Goal: Information Seeking & Learning: Learn about a topic

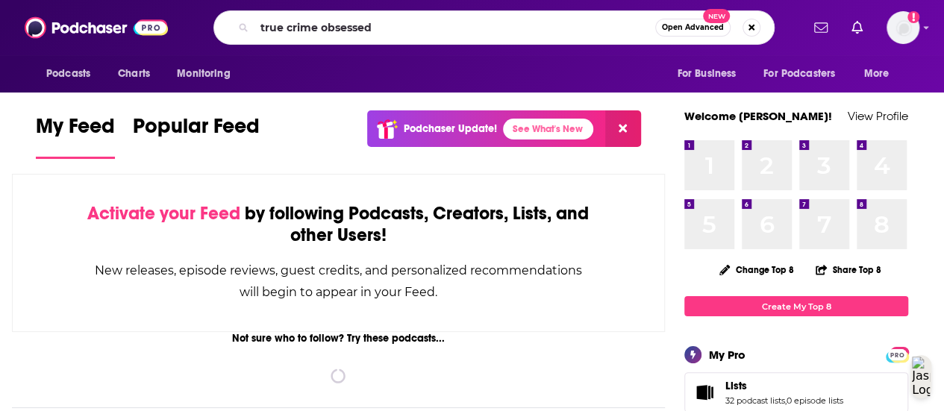
type input "true crime obsessed"
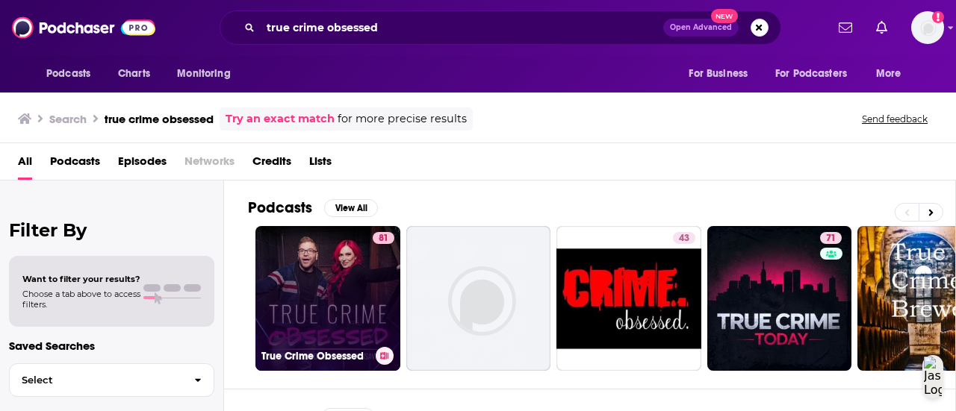
click at [331, 310] on link "81 True Crime Obsessed" at bounding box center [327, 298] width 145 height 145
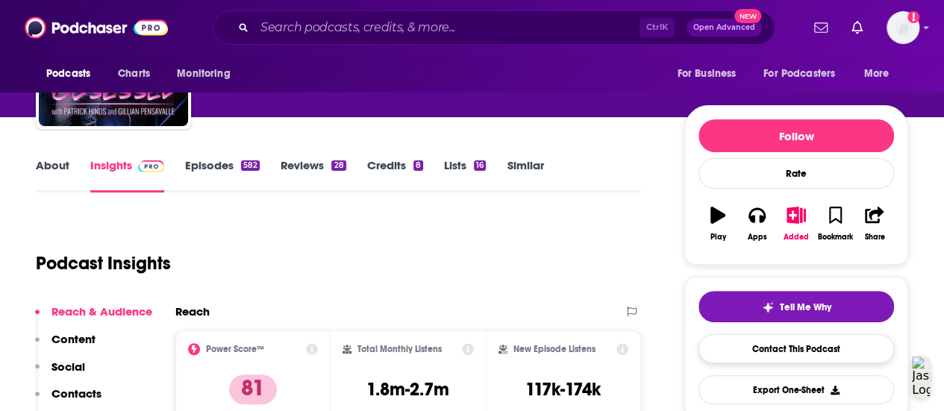
scroll to position [125, 0]
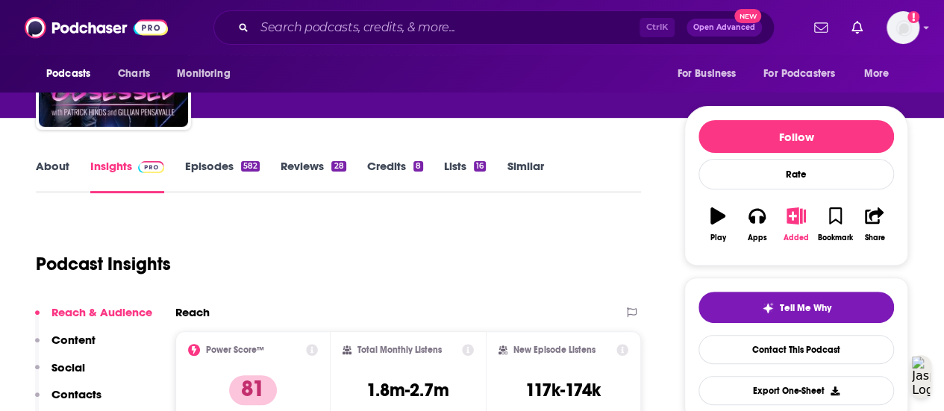
click at [804, 222] on icon "button" at bounding box center [796, 216] width 19 height 16
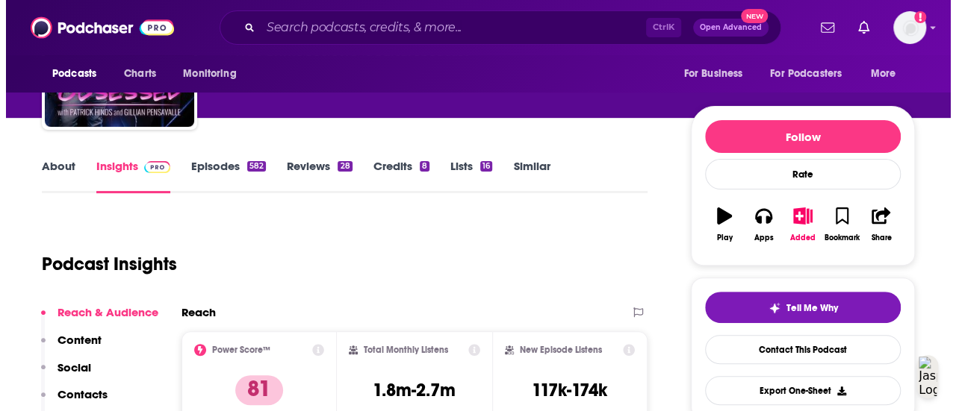
scroll to position [0, 0]
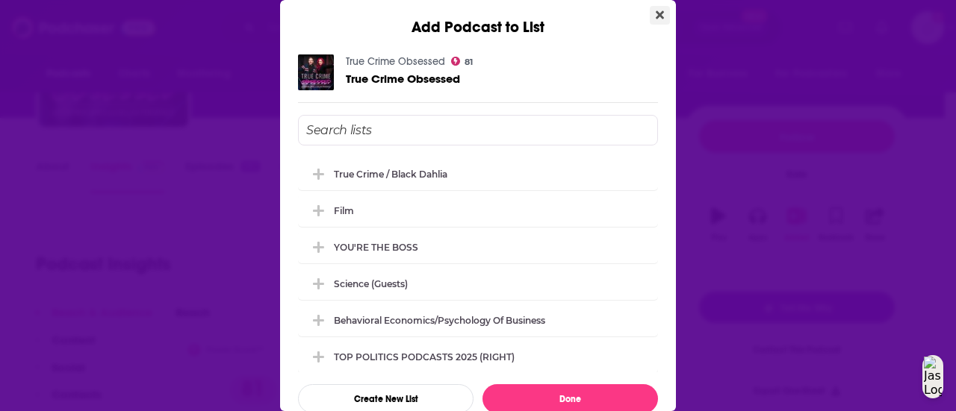
click at [655, 16] on icon "Close" at bounding box center [659, 15] width 8 height 12
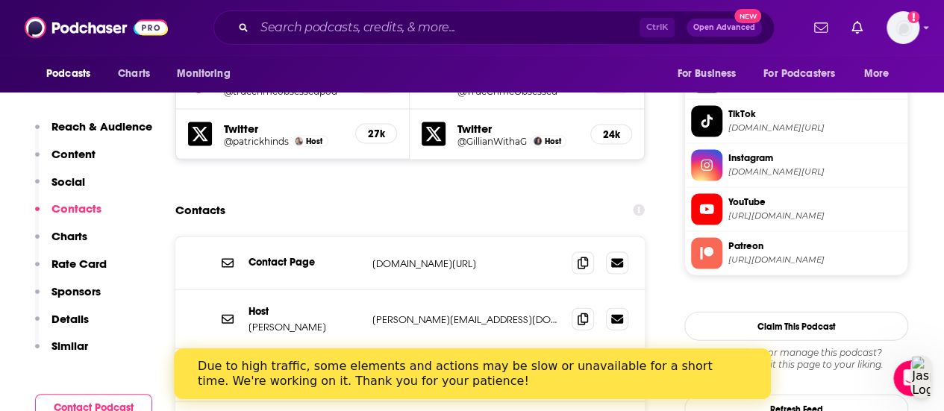
scroll to position [1467, 0]
click at [579, 314] on icon at bounding box center [583, 320] width 10 height 12
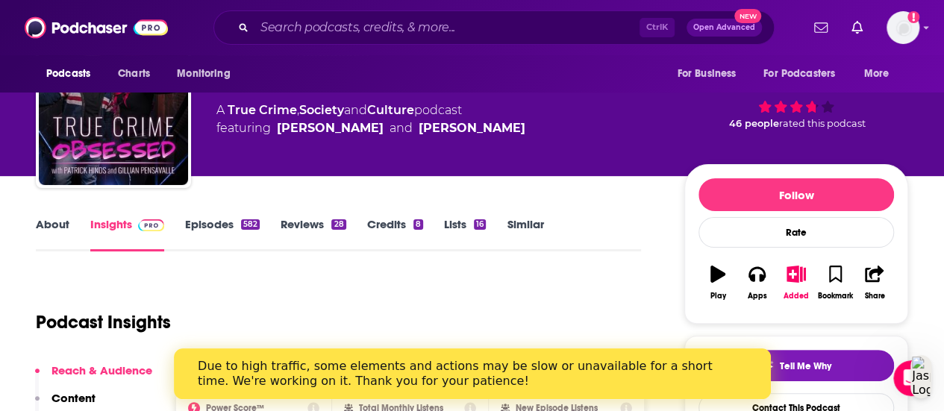
scroll to position [0, 0]
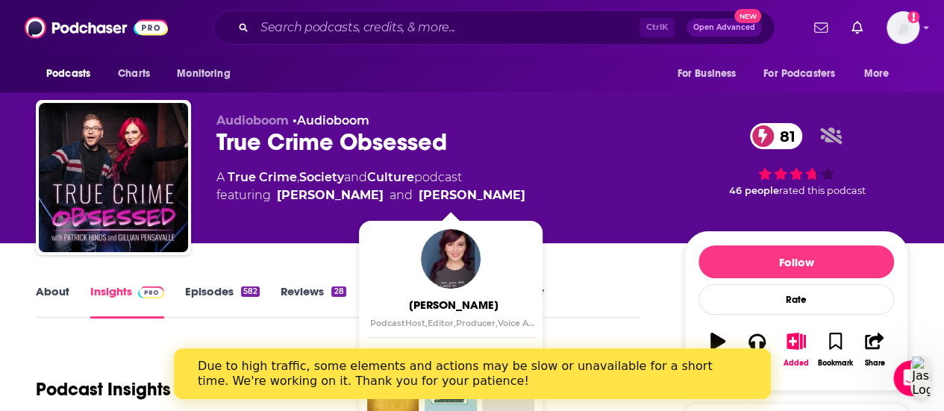
drag, startPoint x: 509, startPoint y: 192, endPoint x: 440, endPoint y: 196, distance: 69.5
click at [440, 196] on div "A True Crime , Society and Culture podcast featuring Patrick Hinds and Gillian …" at bounding box center [438, 187] width 444 height 36
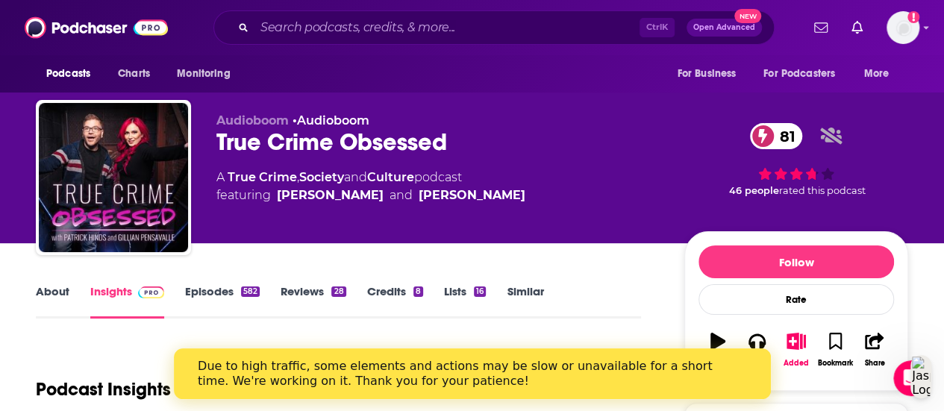
copy link "Pensavalle"
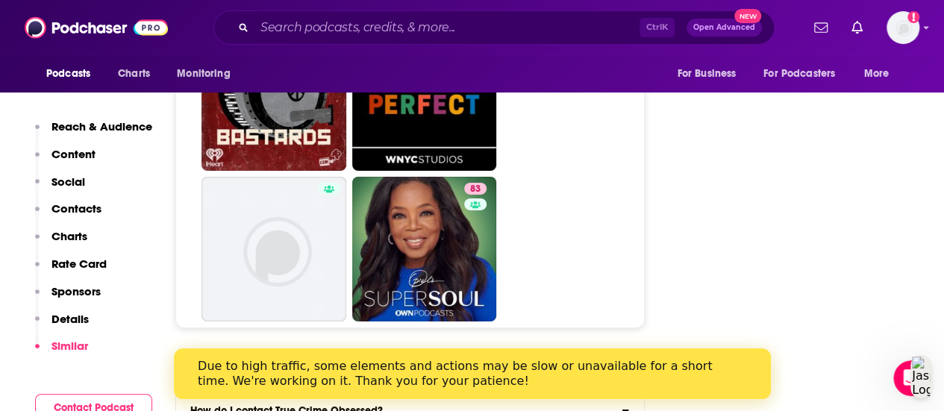
scroll to position [8221, 0]
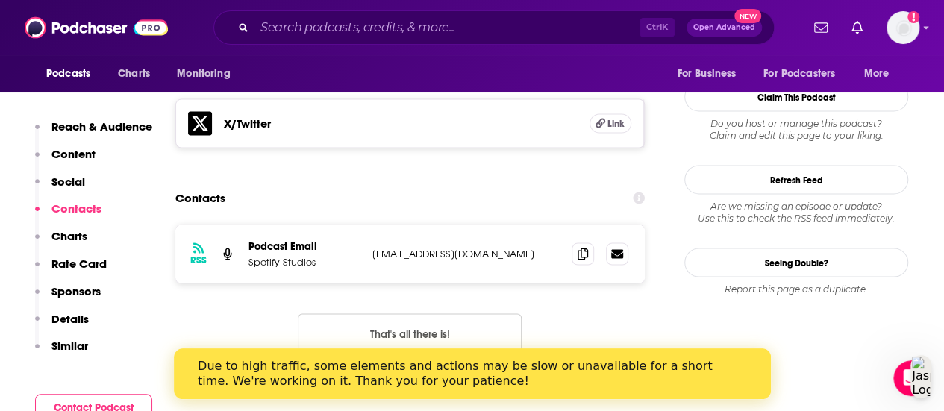
scroll to position [1436, 0]
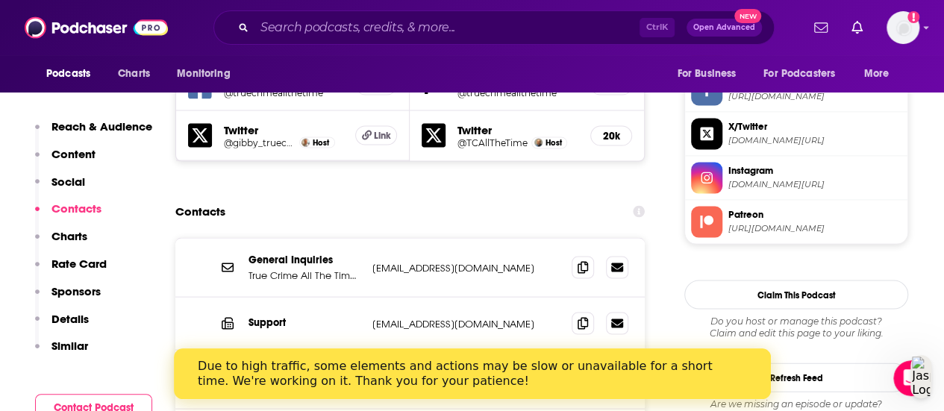
scroll to position [1559, 0]
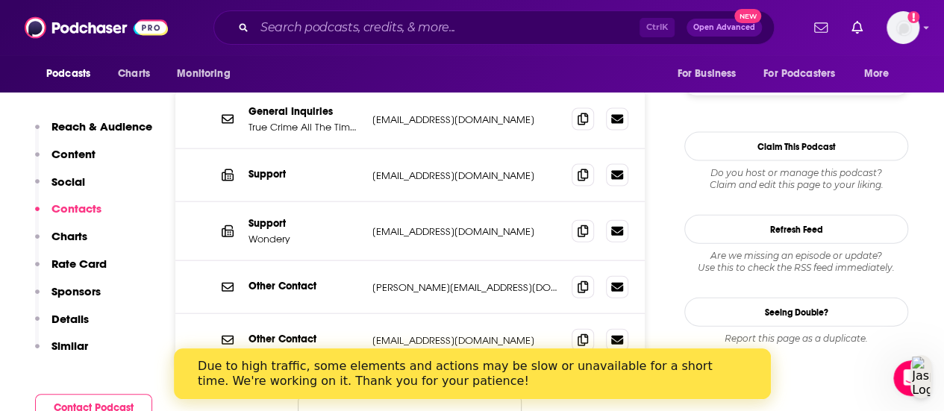
click at [428, 397] on button "Load More..." at bounding box center [410, 417] width 224 height 40
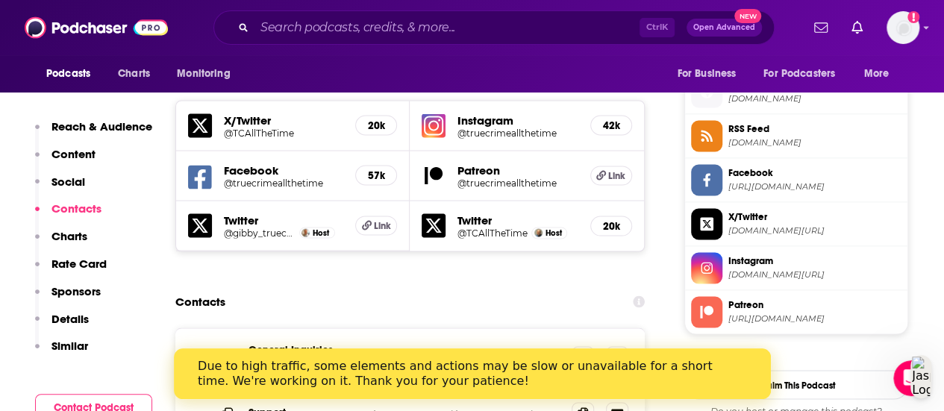
scroll to position [1312, 0]
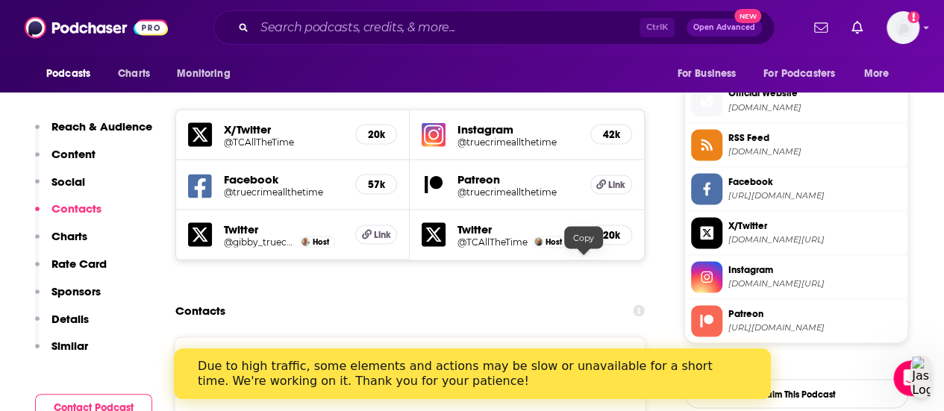
click at [578, 355] on span at bounding box center [583, 366] width 22 height 22
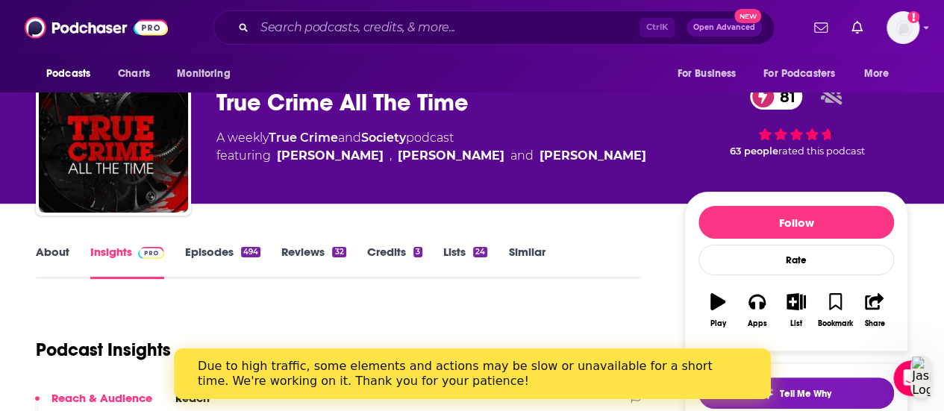
scroll to position [0, 0]
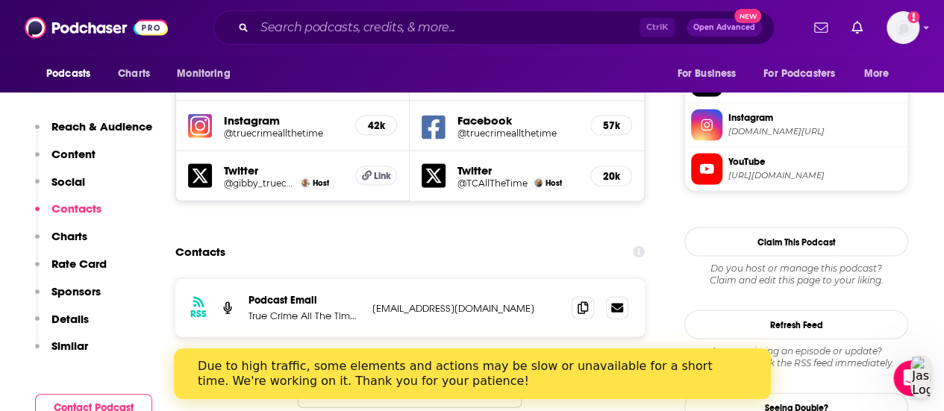
scroll to position [1469, 0]
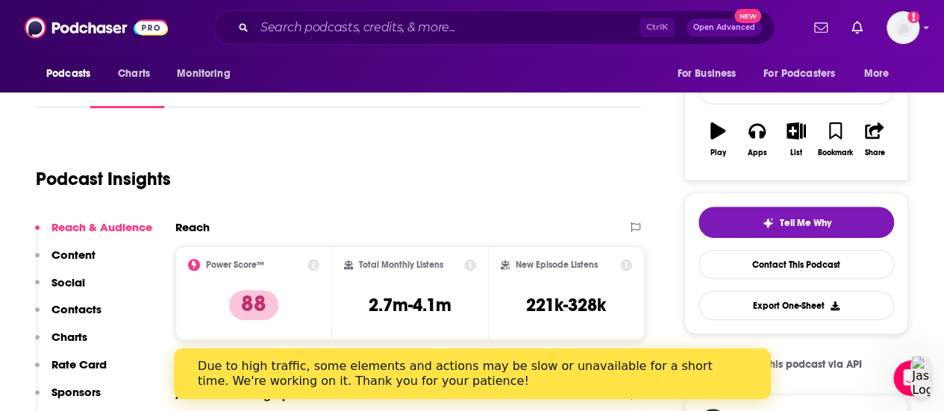
scroll to position [113, 0]
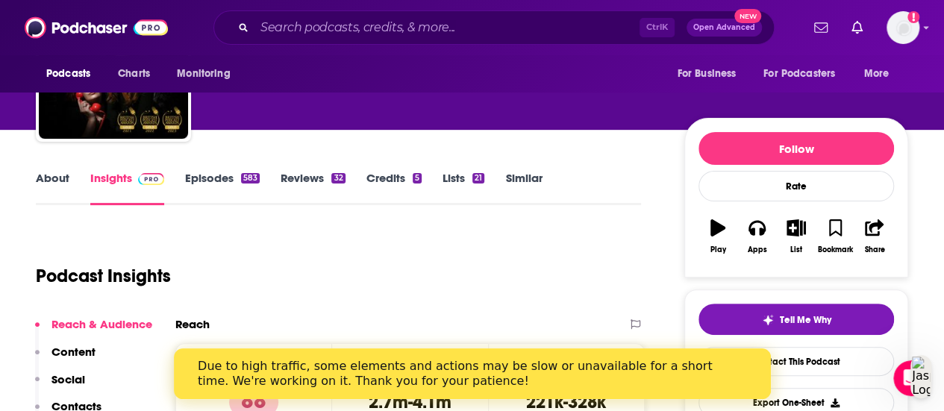
click at [66, 181] on link "About" at bounding box center [53, 188] width 34 height 34
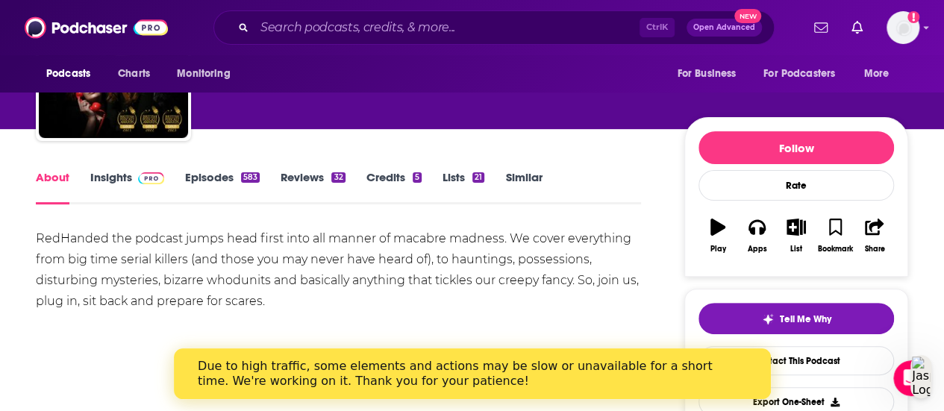
scroll to position [115, 0]
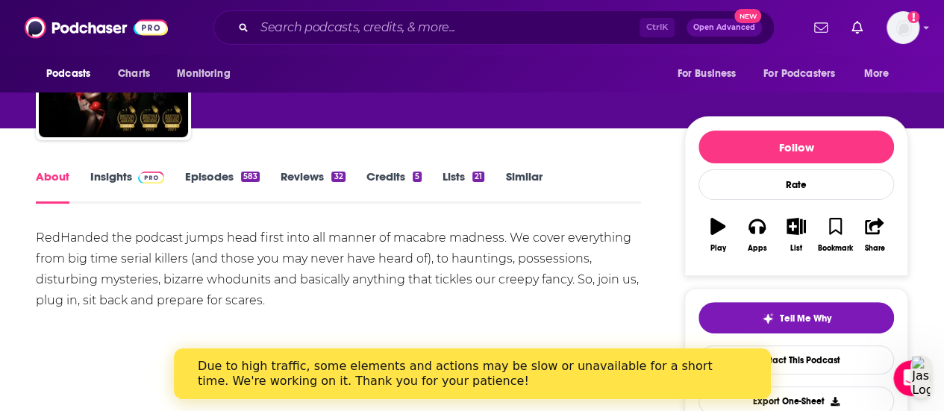
click at [134, 192] on link "Insights" at bounding box center [127, 186] width 74 height 34
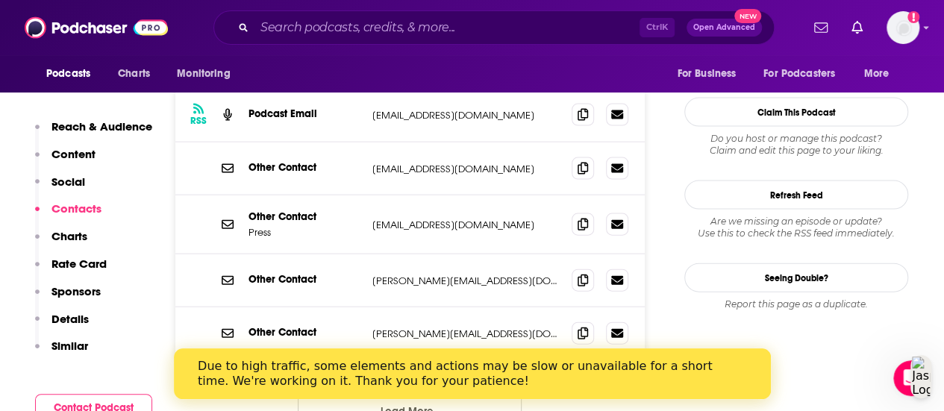
scroll to position [1551, 0]
click at [402, 390] on button "Load More..." at bounding box center [410, 410] width 224 height 40
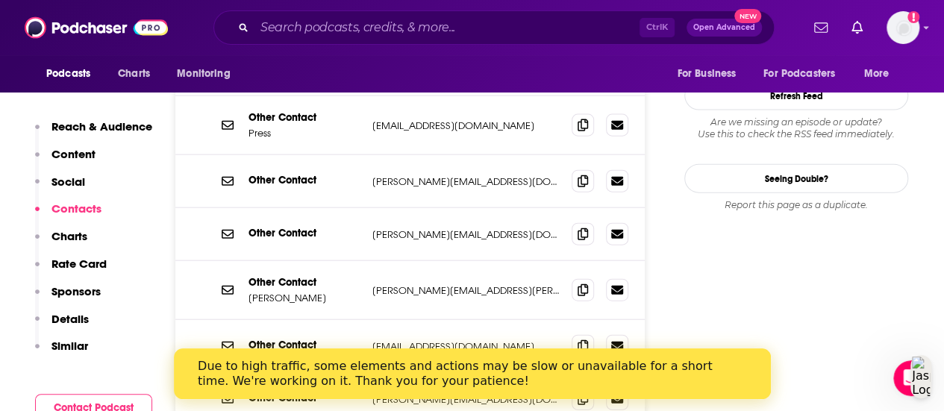
scroll to position [1848, 0]
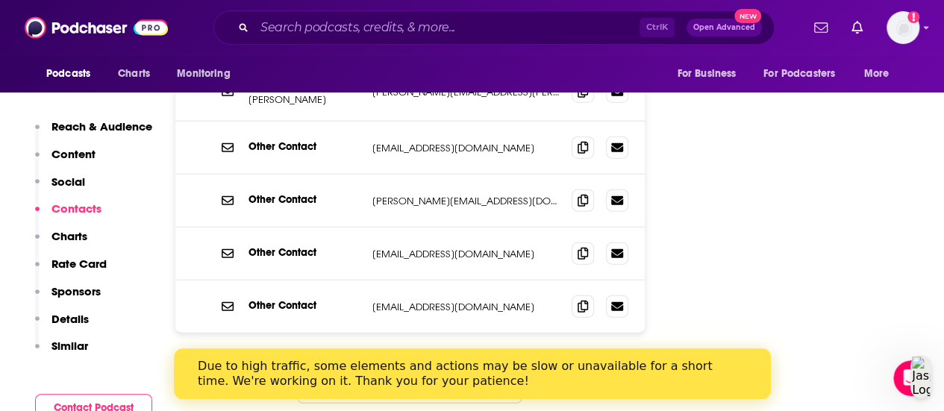
click at [421, 364] on button "Load More..." at bounding box center [410, 384] width 224 height 40
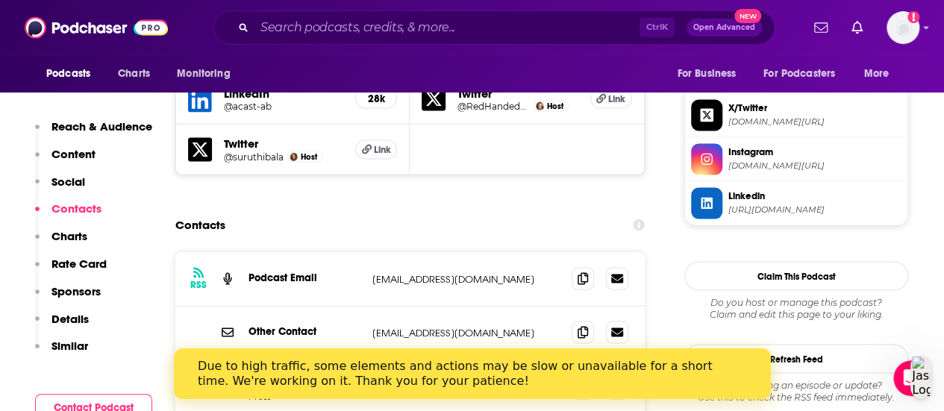
scroll to position [1372, 0]
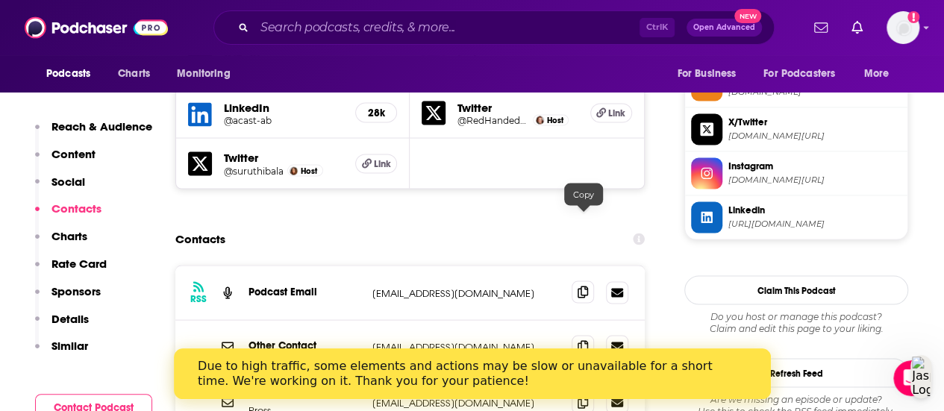
click at [583, 286] on icon at bounding box center [583, 292] width 10 height 12
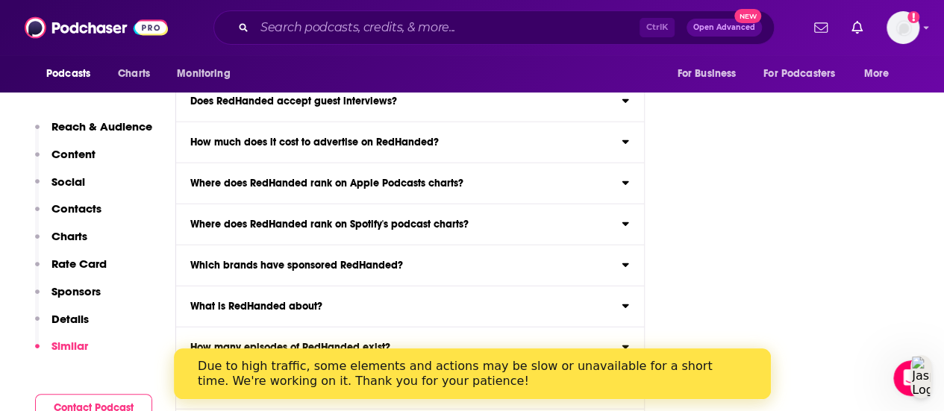
scroll to position [7597, 0]
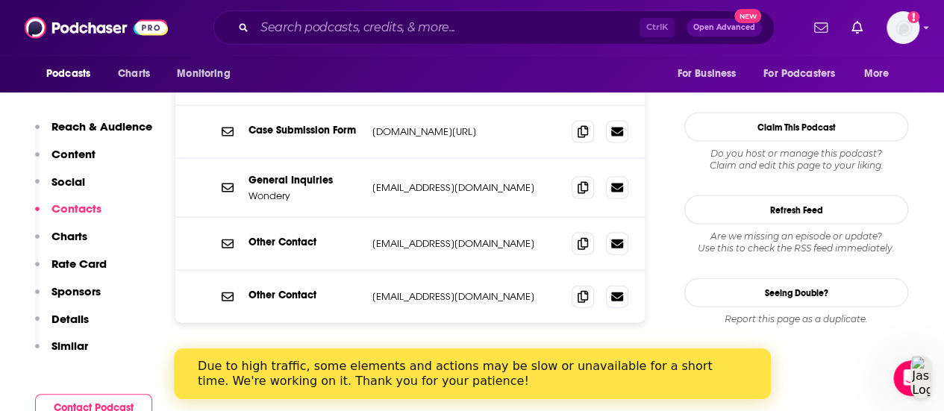
scroll to position [1534, 0]
click at [433, 355] on button "Load More..." at bounding box center [410, 375] width 224 height 40
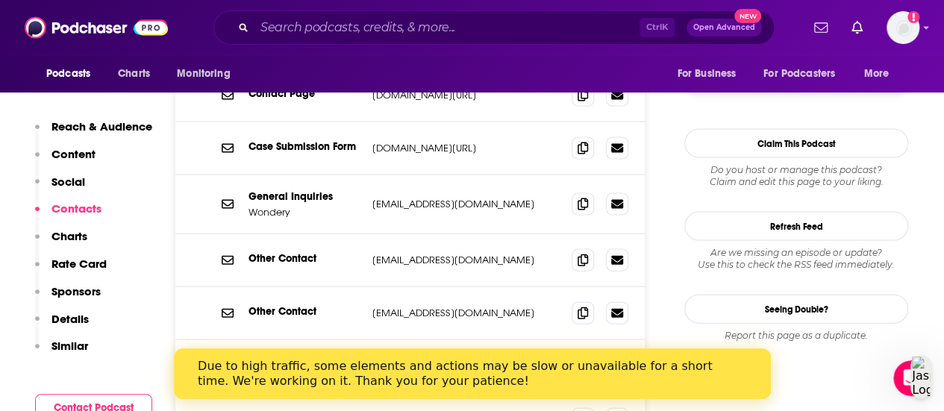
scroll to position [1338, 0]
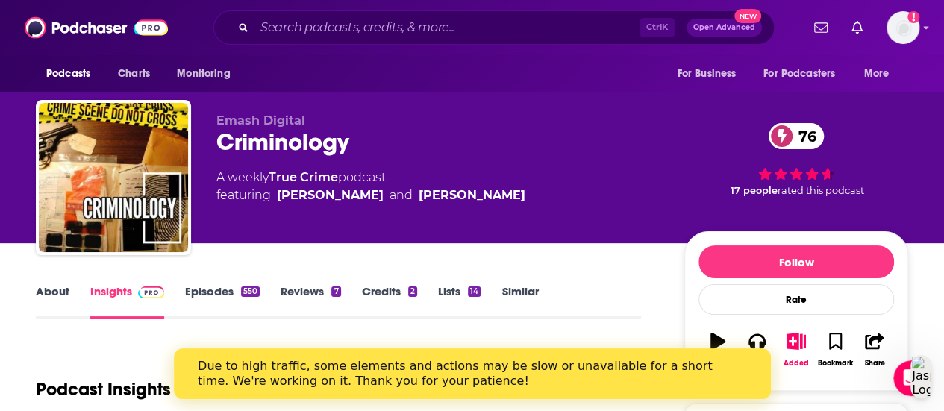
click at [40, 299] on link "About" at bounding box center [53, 301] width 34 height 34
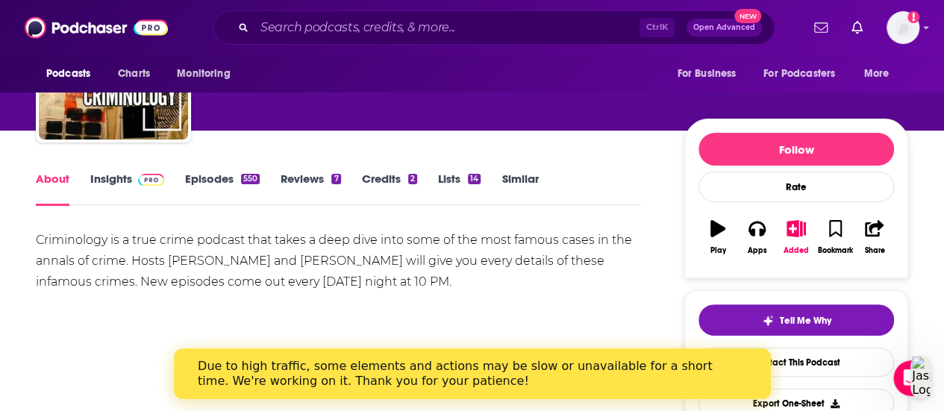
scroll to position [113, 0]
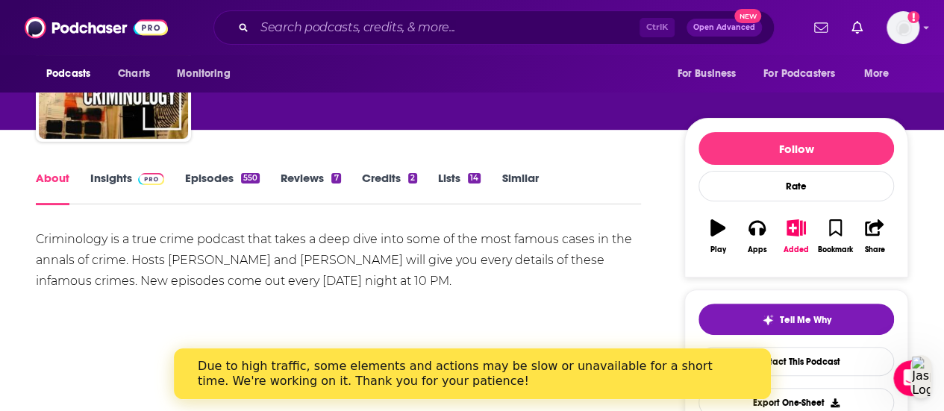
click at [137, 170] on div "About Insights Episodes 550 Reviews 7 Credits 2 Lists 14 Similar" at bounding box center [338, 187] width 605 height 37
click at [136, 174] on span at bounding box center [148, 178] width 32 height 14
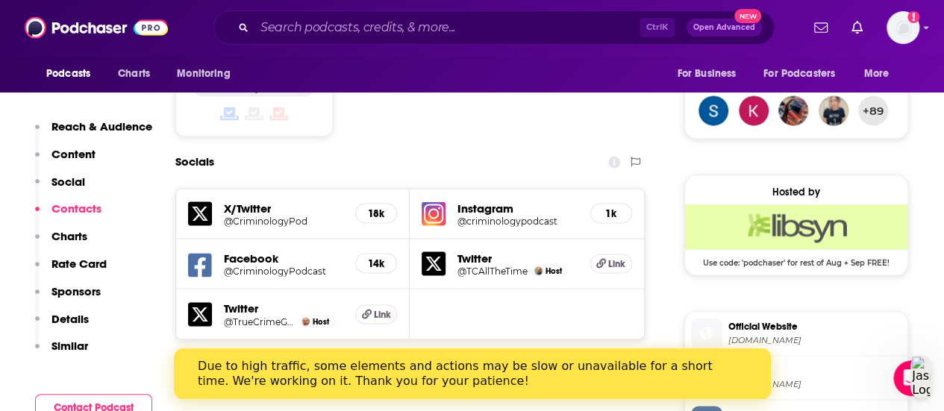
scroll to position [1419, 0]
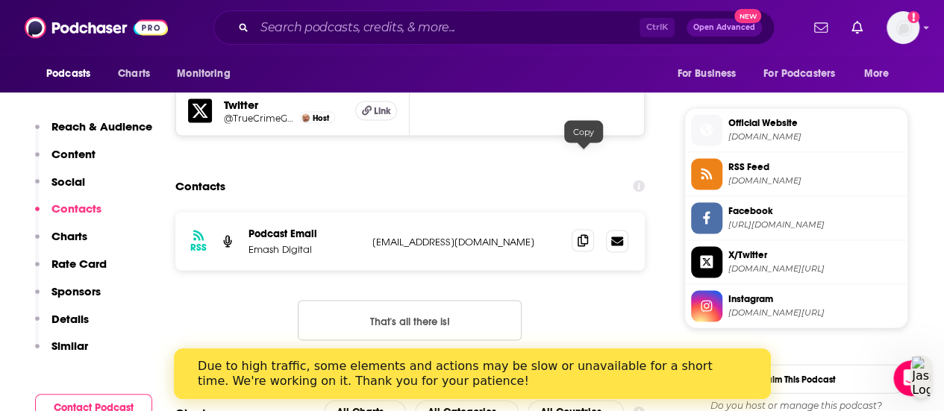
click at [587, 230] on span at bounding box center [583, 241] width 22 height 22
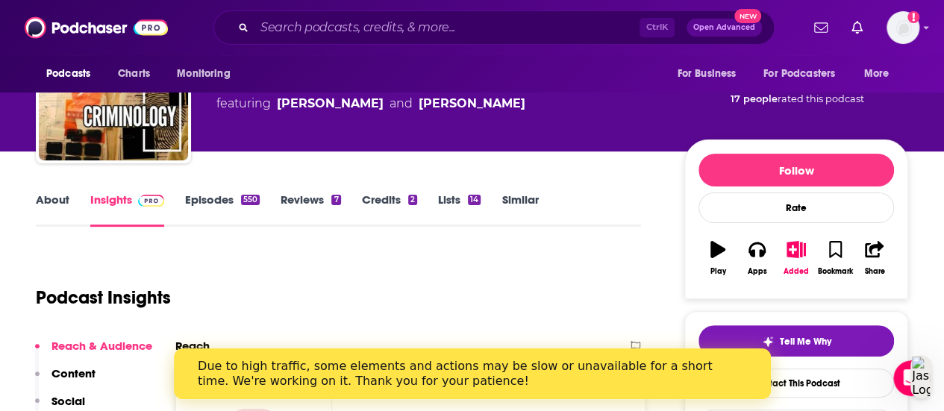
scroll to position [0, 0]
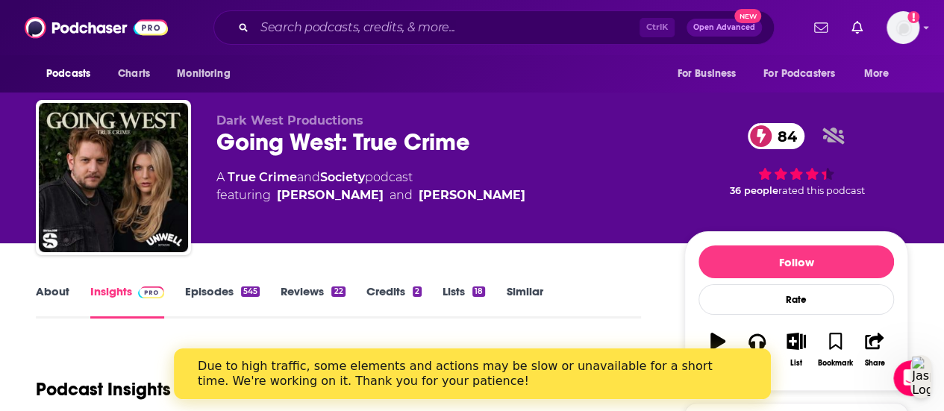
click at [40, 302] on link "About" at bounding box center [53, 301] width 34 height 34
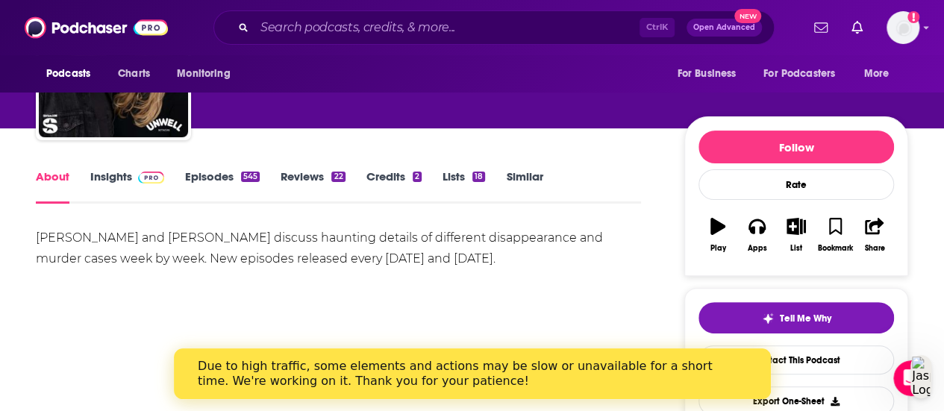
scroll to position [2, 0]
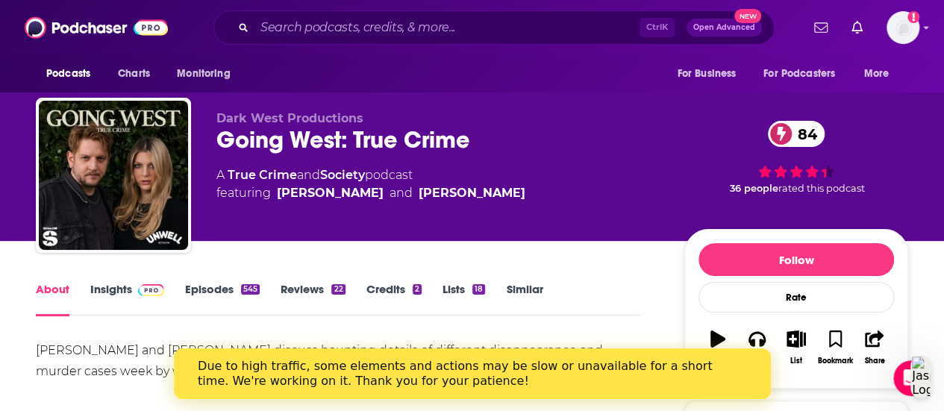
click at [122, 299] on link "Insights" at bounding box center [127, 299] width 74 height 34
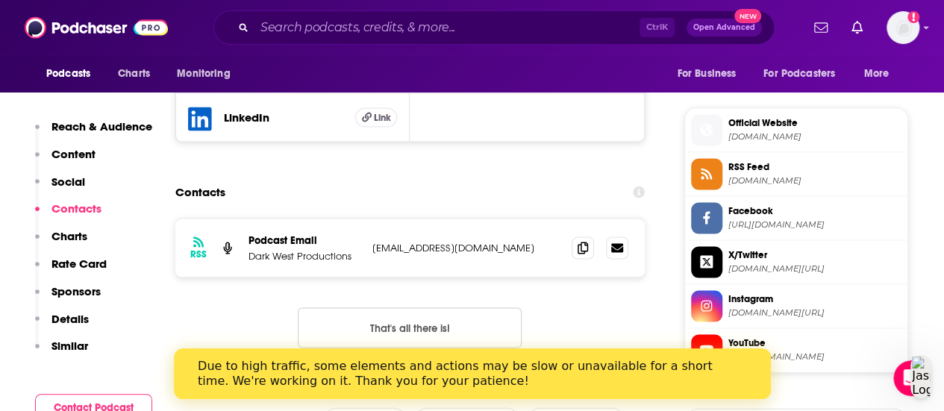
scroll to position [1430, 0]
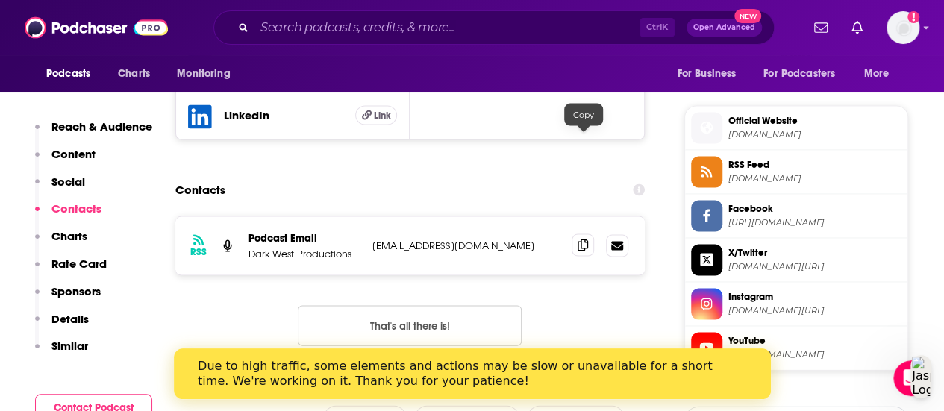
click at [582, 234] on span at bounding box center [583, 245] width 22 height 22
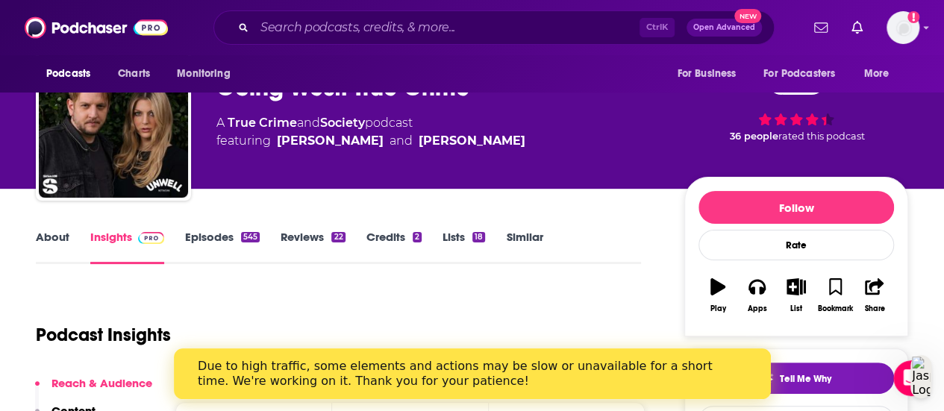
scroll to position [0, 0]
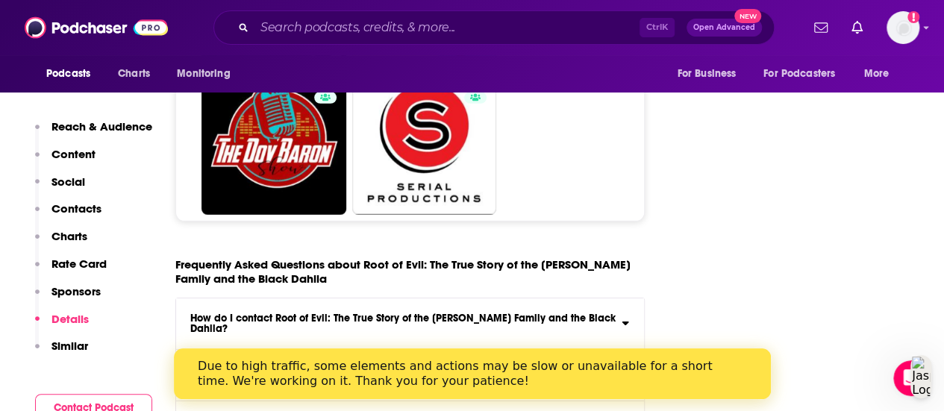
scroll to position [7891, 0]
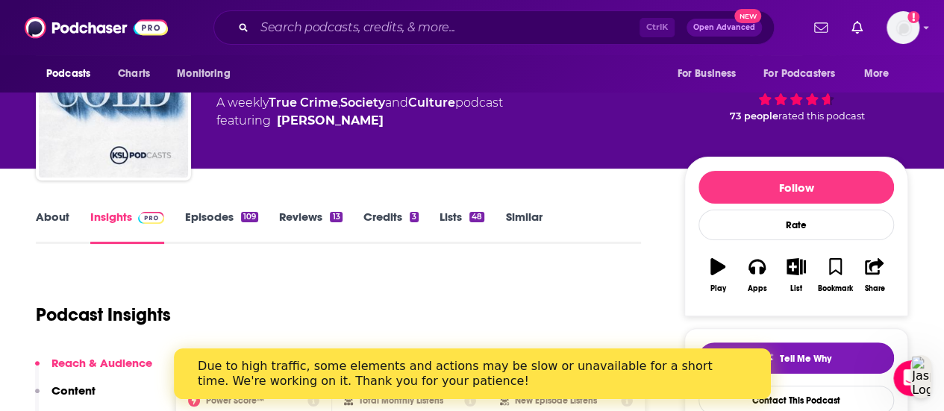
scroll to position [39, 0]
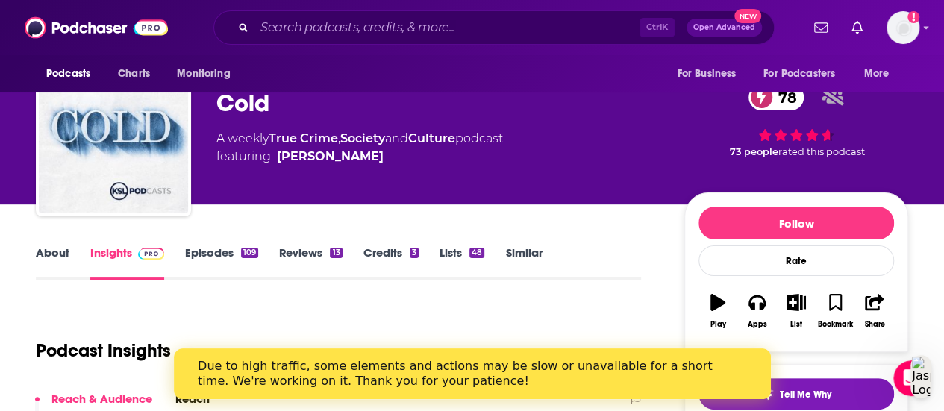
click at [50, 249] on link "About" at bounding box center [53, 263] width 34 height 34
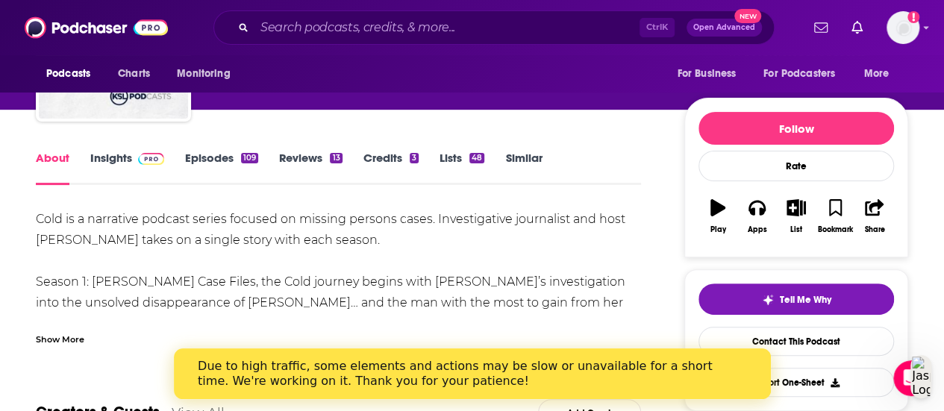
scroll to position [134, 0]
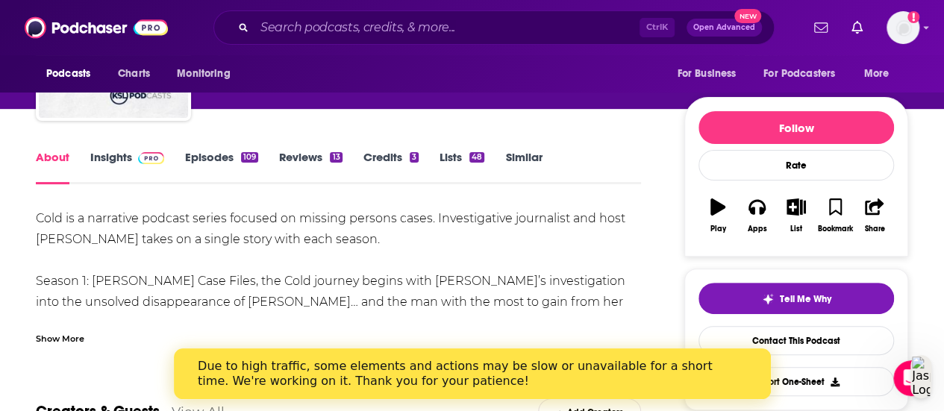
click at [54, 337] on div "Show More" at bounding box center [60, 338] width 49 height 14
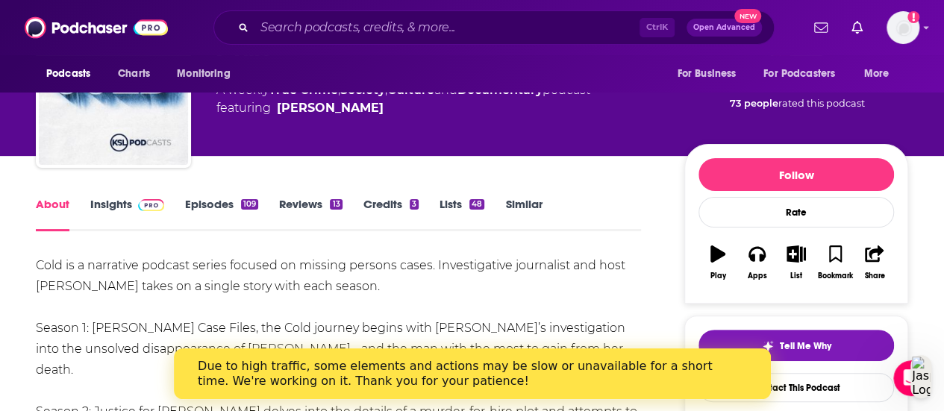
scroll to position [0, 0]
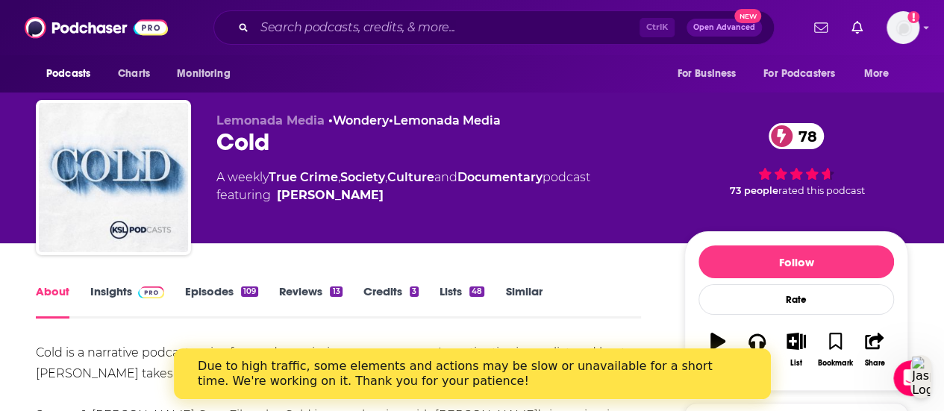
click at [122, 291] on link "Insights" at bounding box center [127, 301] width 74 height 34
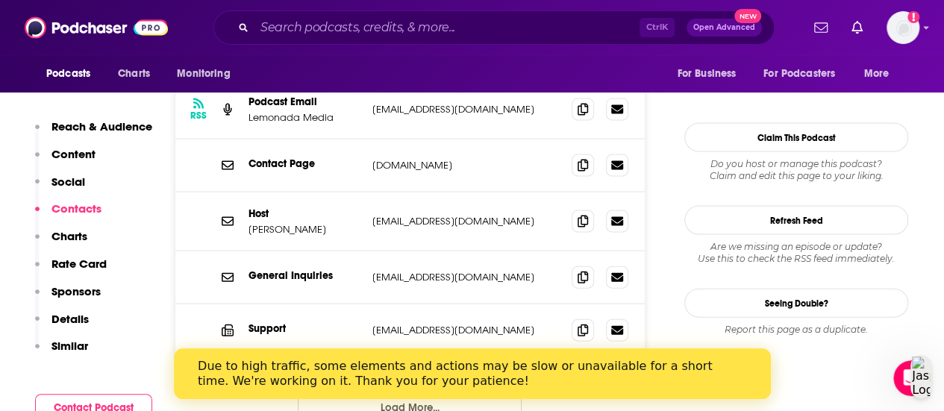
scroll to position [1525, 0]
click at [584, 209] on span at bounding box center [583, 220] width 22 height 22
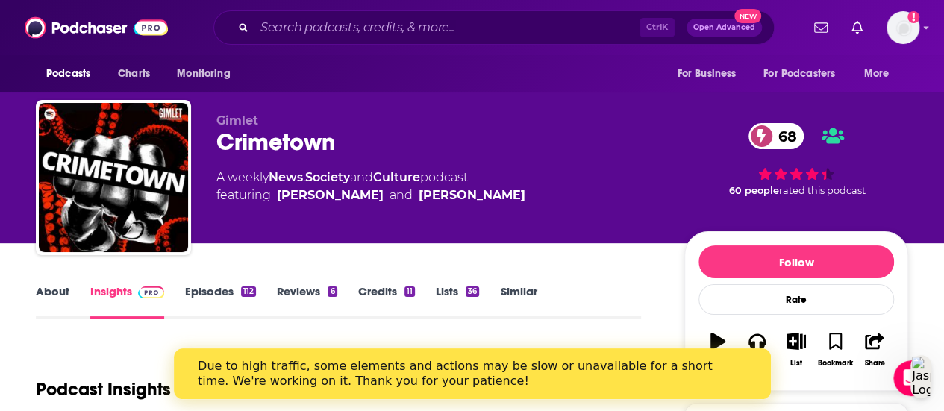
click at [54, 288] on link "About" at bounding box center [53, 301] width 34 height 34
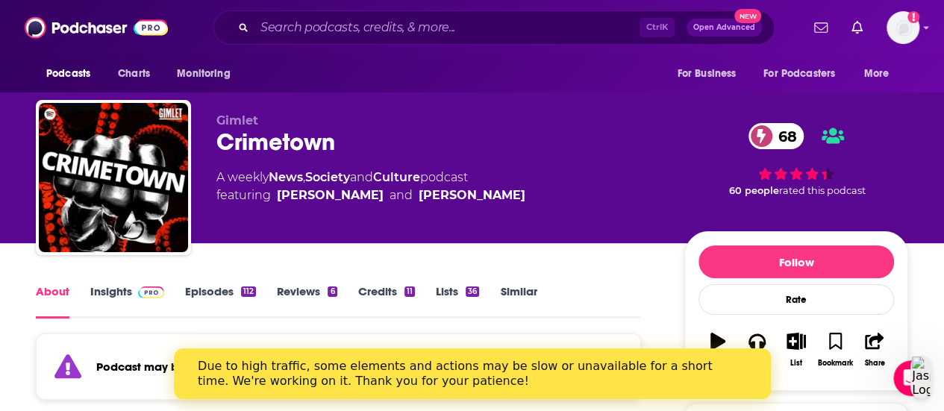
scroll to position [276, 0]
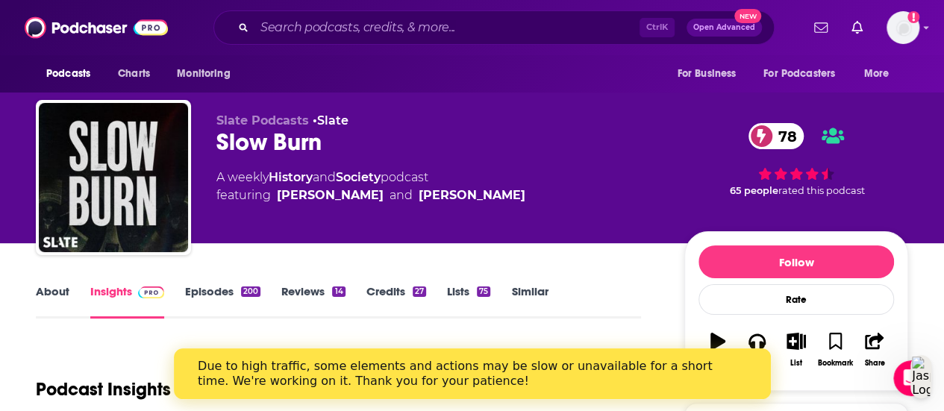
click at [63, 296] on link "About" at bounding box center [53, 301] width 34 height 34
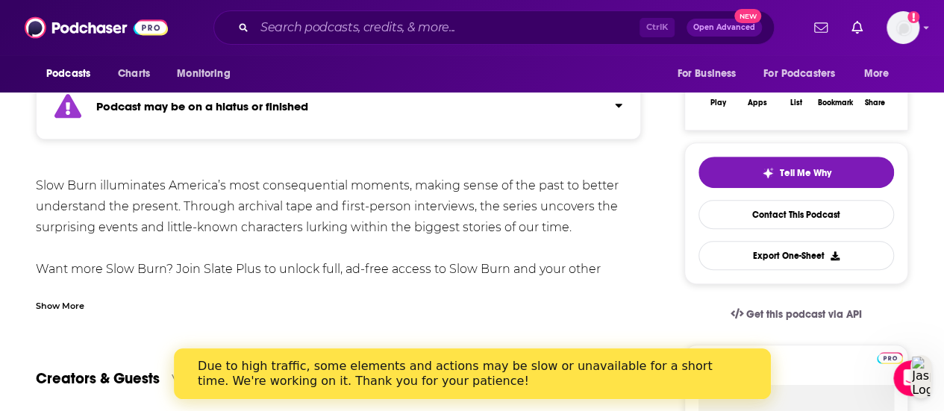
scroll to position [25, 0]
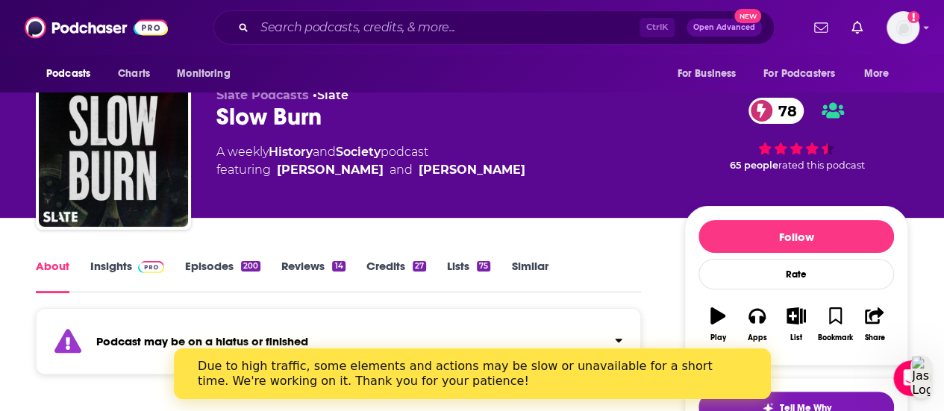
click at [133, 261] on span at bounding box center [148, 266] width 32 height 14
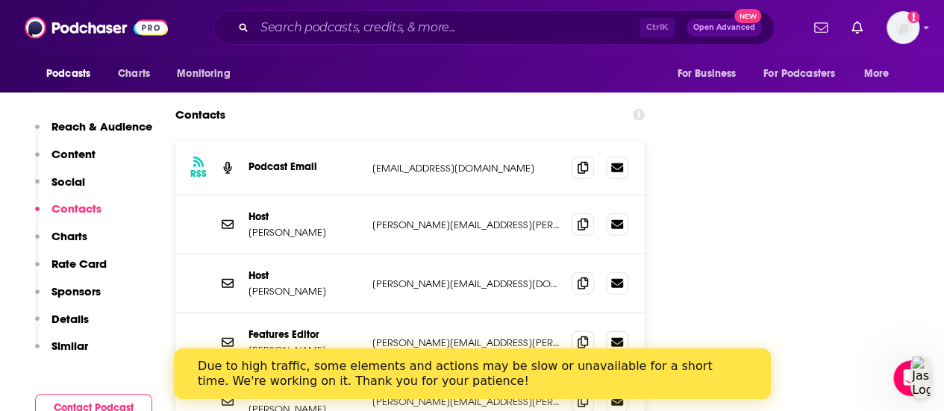
scroll to position [1673, 0]
click at [585, 272] on span at bounding box center [583, 283] width 22 height 22
click at [587, 219] on icon at bounding box center [583, 225] width 10 height 12
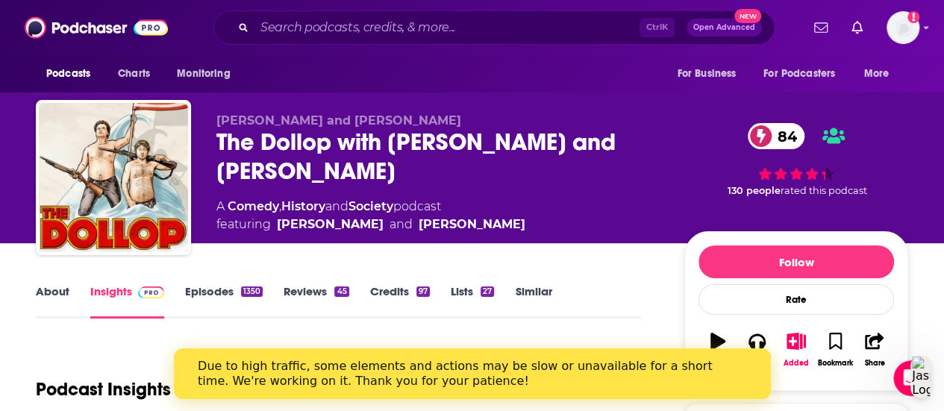
click at [46, 292] on link "About" at bounding box center [53, 301] width 34 height 34
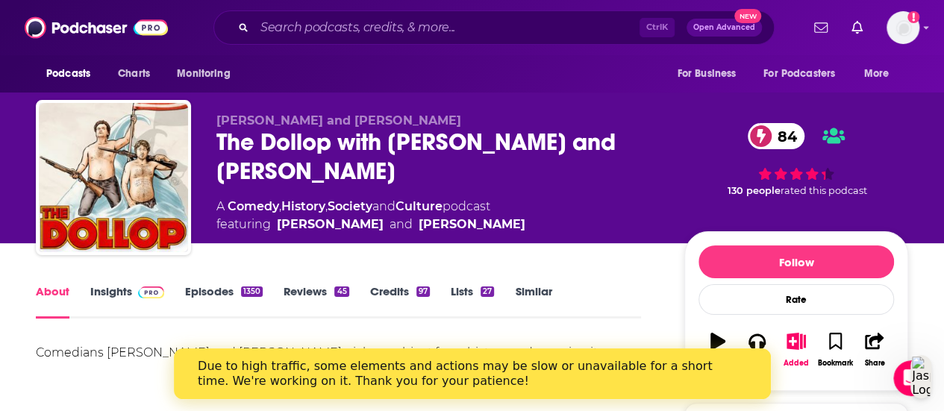
scroll to position [86, 0]
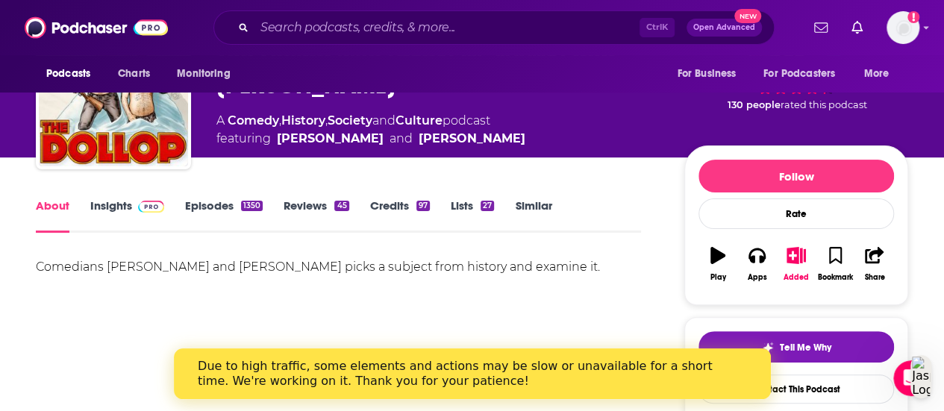
click at [105, 208] on link "Insights" at bounding box center [127, 216] width 74 height 34
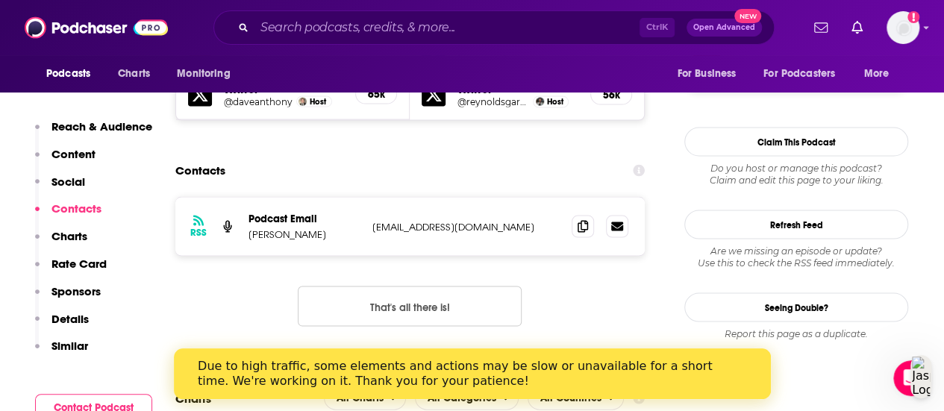
scroll to position [1439, 0]
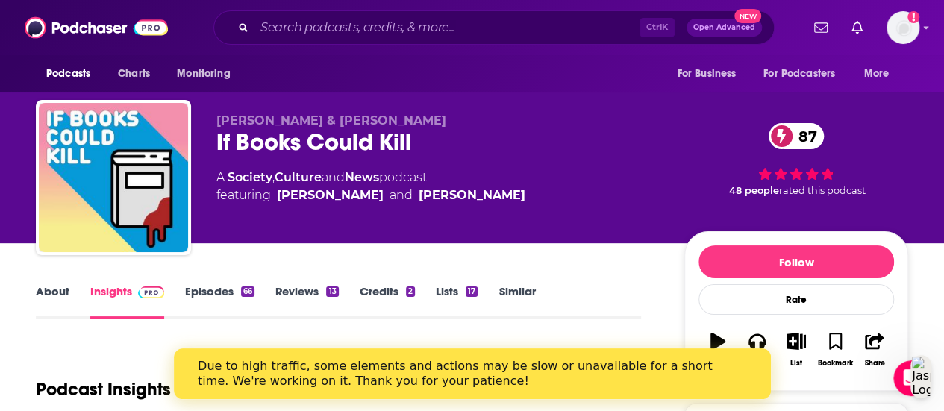
click at [224, 287] on link "Episodes 66" at bounding box center [219, 301] width 69 height 34
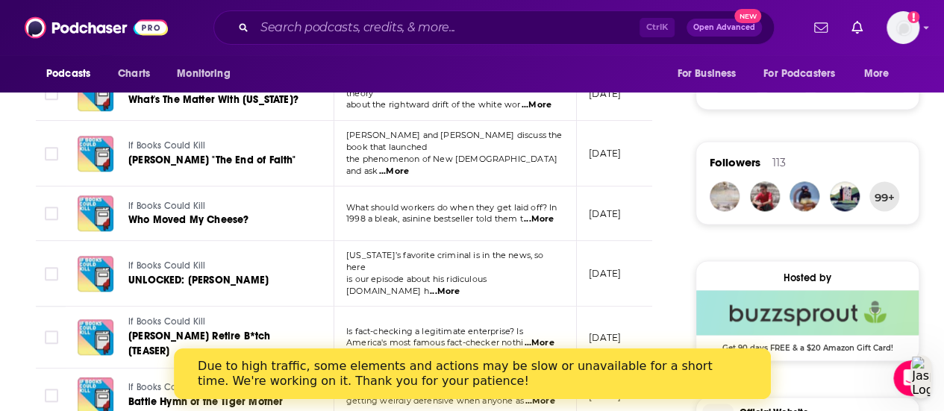
scroll to position [1009, 0]
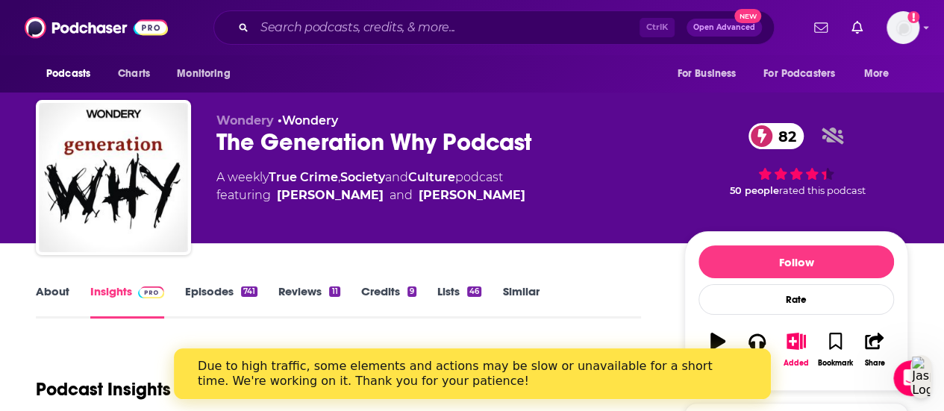
click at [64, 303] on link "About" at bounding box center [53, 301] width 34 height 34
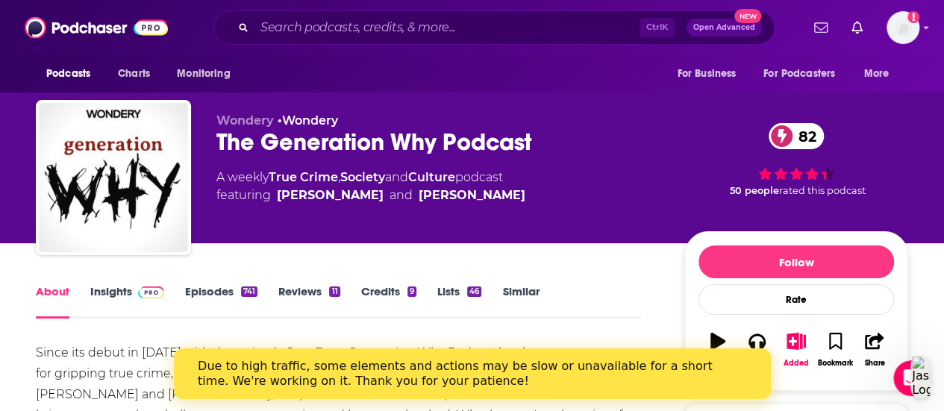
click at [127, 285] on link "Insights" at bounding box center [127, 301] width 74 height 34
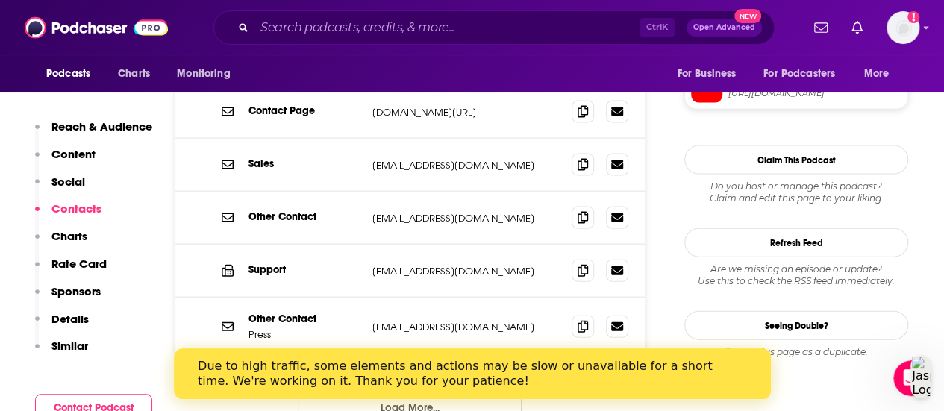
scroll to position [1579, 0]
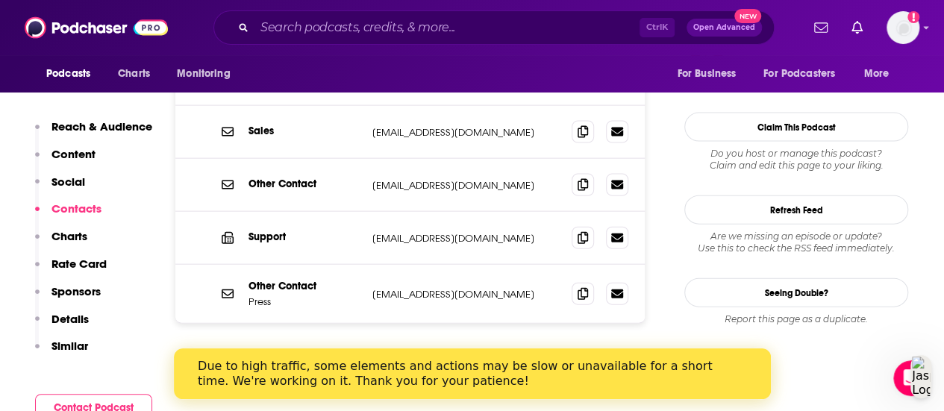
click at [426, 354] on button "Load More..." at bounding box center [410, 374] width 224 height 40
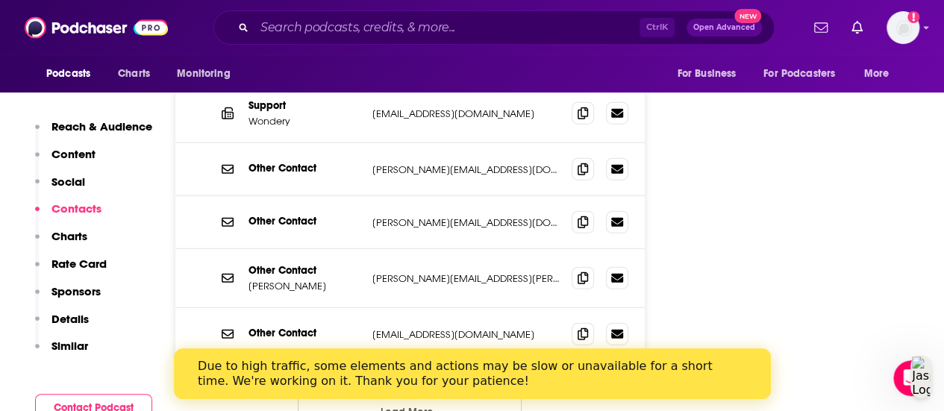
scroll to position [1823, 0]
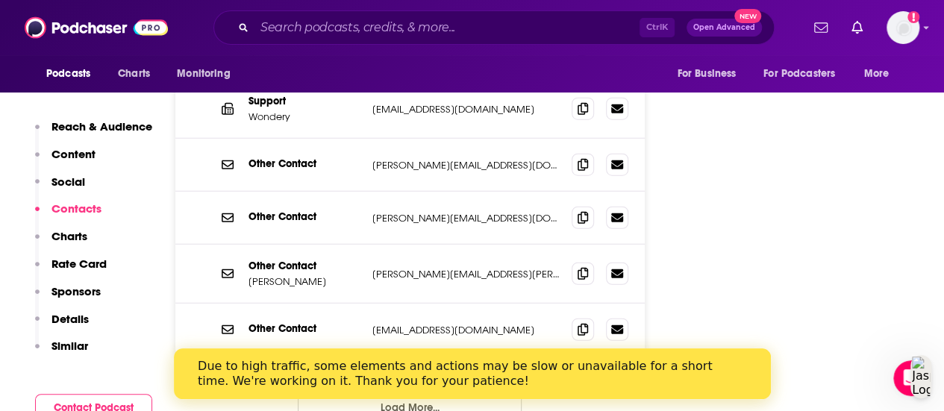
click at [437, 387] on button "Load More..." at bounding box center [410, 407] width 224 height 40
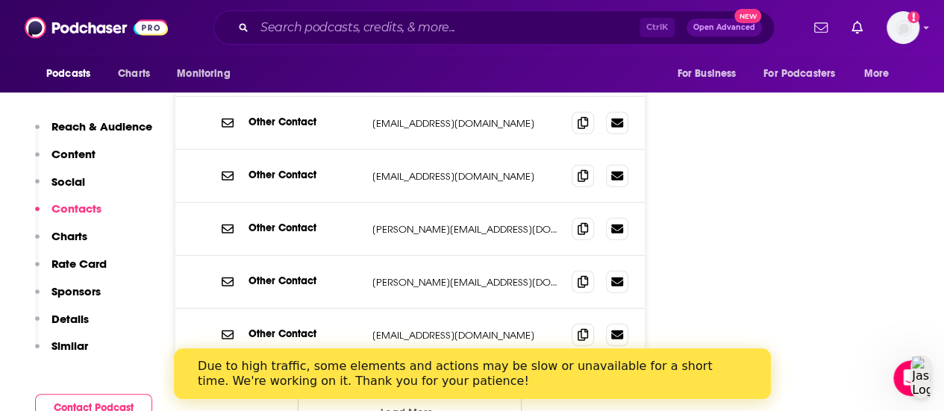
scroll to position [2084, 0]
click at [438, 391] on button "Load More..." at bounding box center [410, 411] width 224 height 40
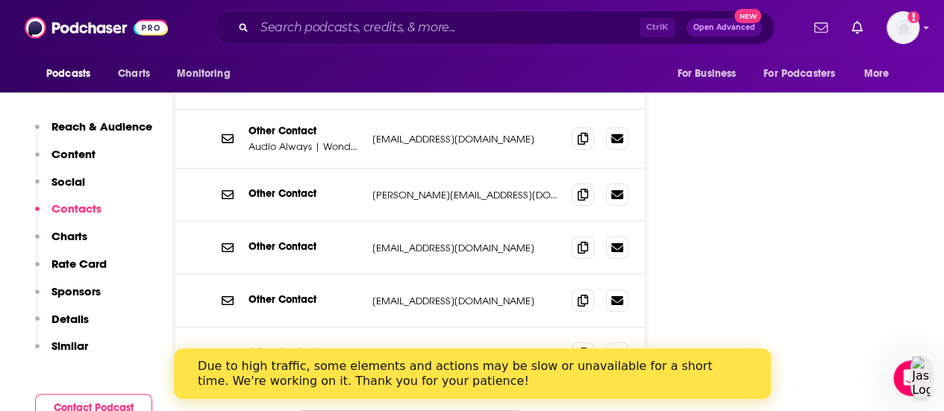
scroll to position [2336, 0]
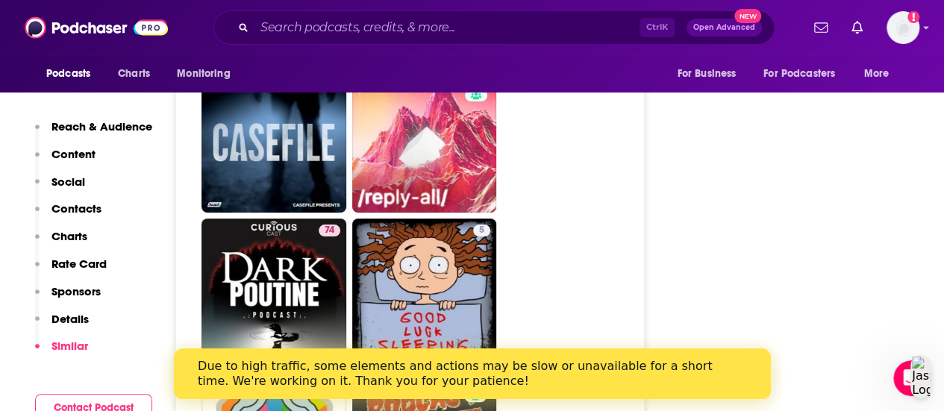
scroll to position [8468, 0]
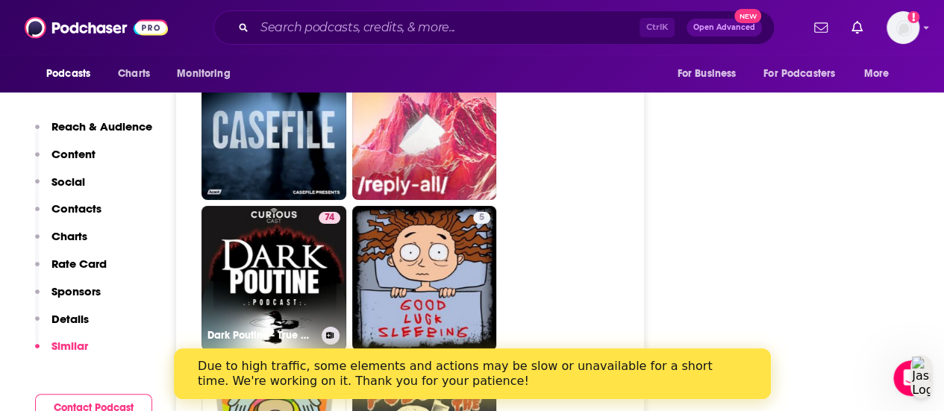
drag, startPoint x: 292, startPoint y: 187, endPoint x: 588, endPoint y: 169, distance: 296.9
click at [588, 169] on ul "88 95 84 84 60 96 81 74 Dark Poutine - True Crime and Dark History 5 55 93 78 8…" at bounding box center [419, 278] width 434 height 1348
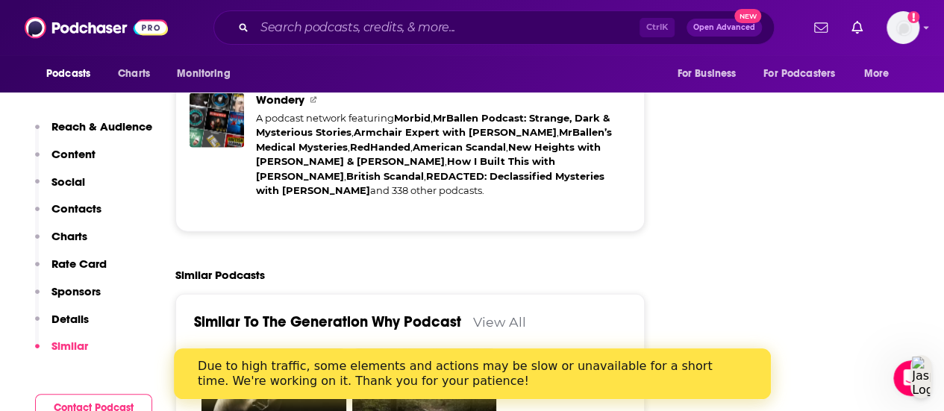
scroll to position [4562, 0]
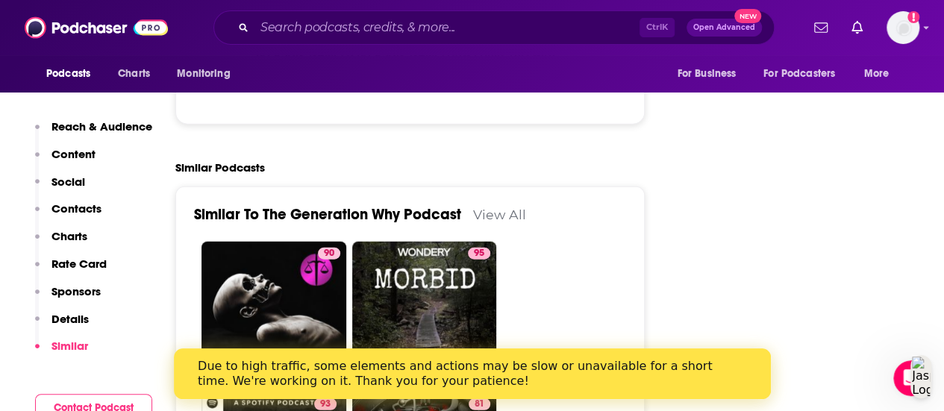
click at [499, 207] on link "View All" at bounding box center [499, 215] width 53 height 16
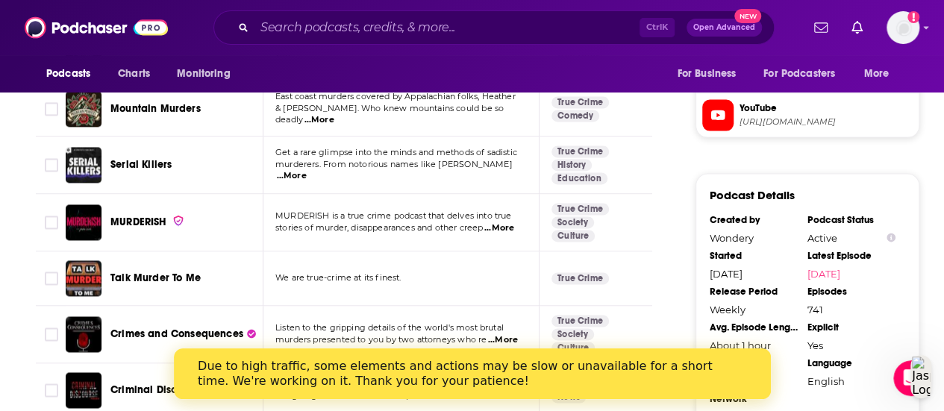
scroll to position [1518, 0]
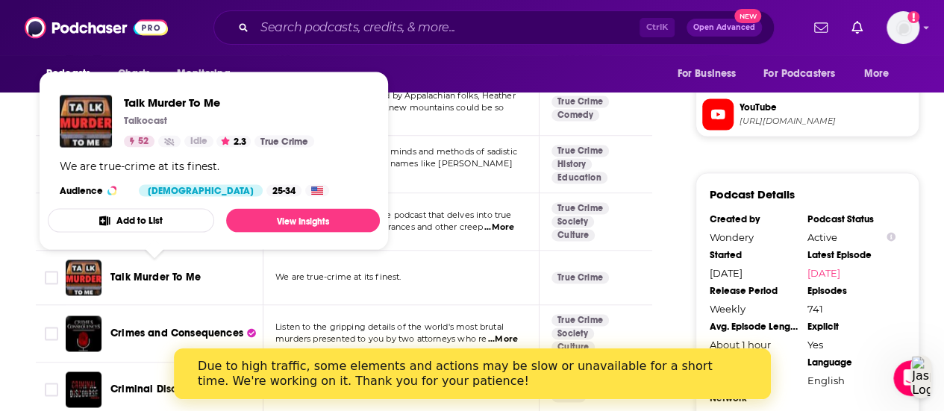
click at [146, 272] on span "Talk Murder To Me" at bounding box center [155, 278] width 90 height 13
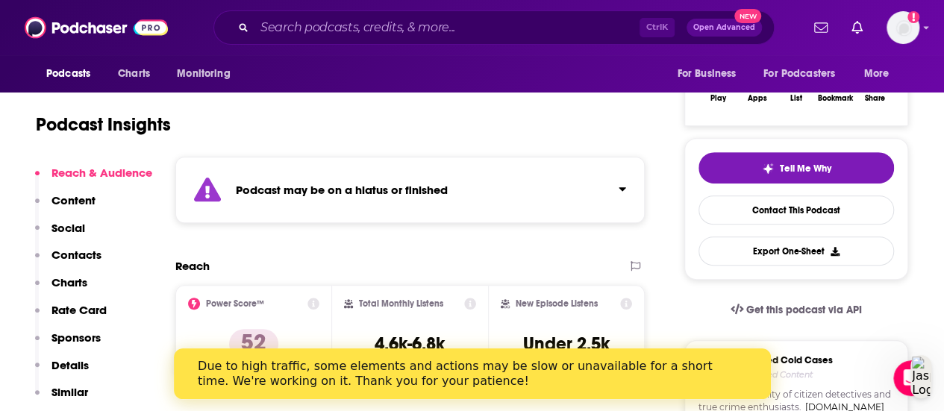
scroll to position [267, 0]
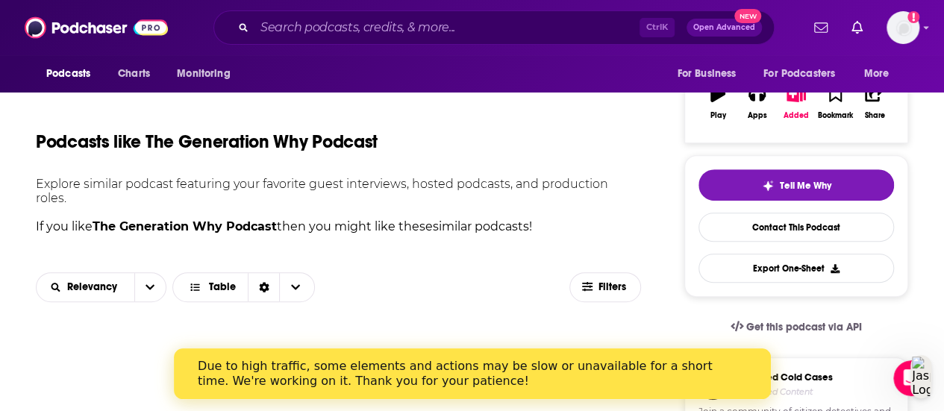
scroll to position [379, 0]
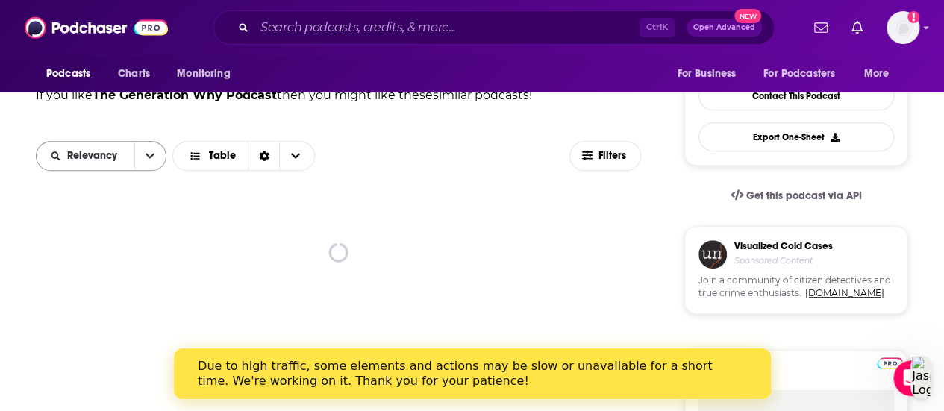
click at [146, 142] on button "open menu" at bounding box center [149, 156] width 31 height 28
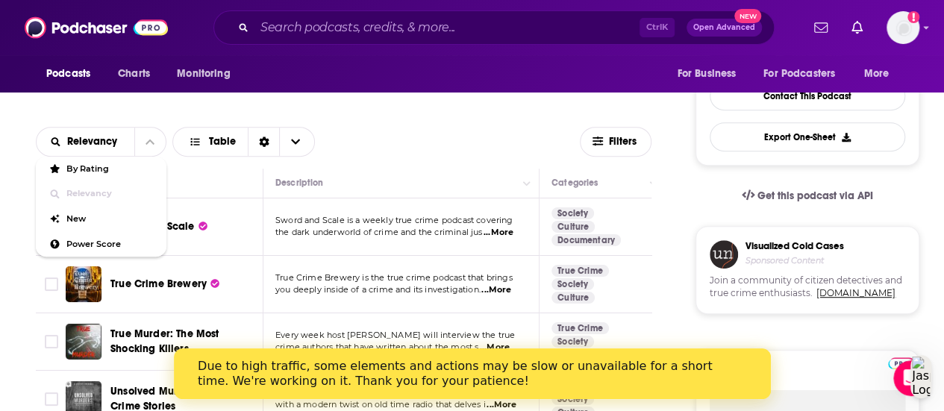
click at [387, 141] on div "Relevancy By Rating Relevancy New Power Score Table" at bounding box center [308, 142] width 544 height 30
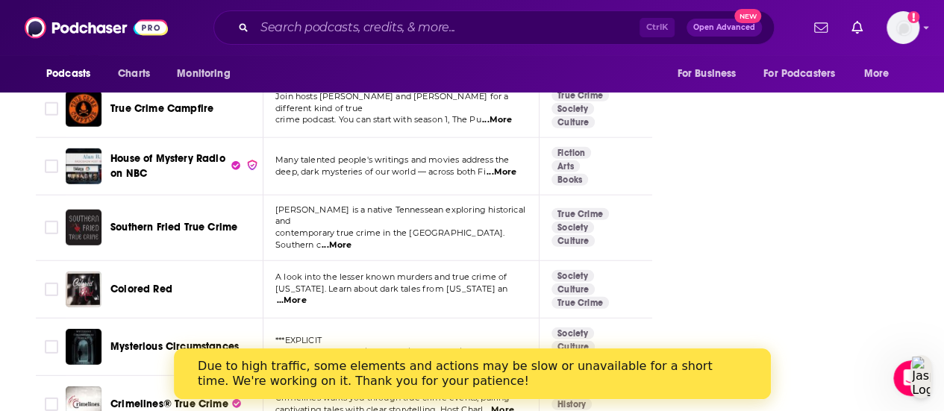
scroll to position [2553, 0]
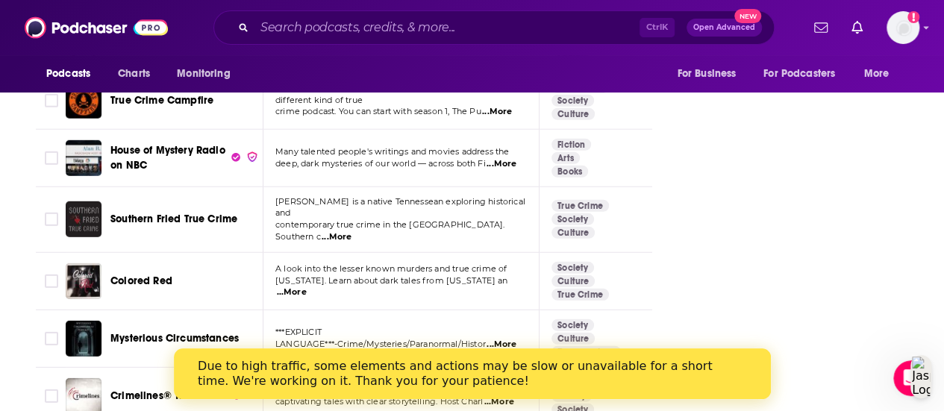
click at [508, 158] on span "...More" at bounding box center [502, 164] width 30 height 12
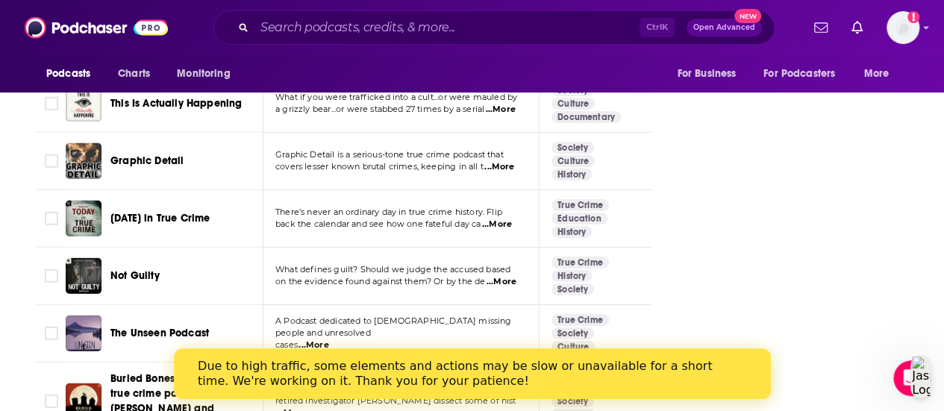
scroll to position [5377, 0]
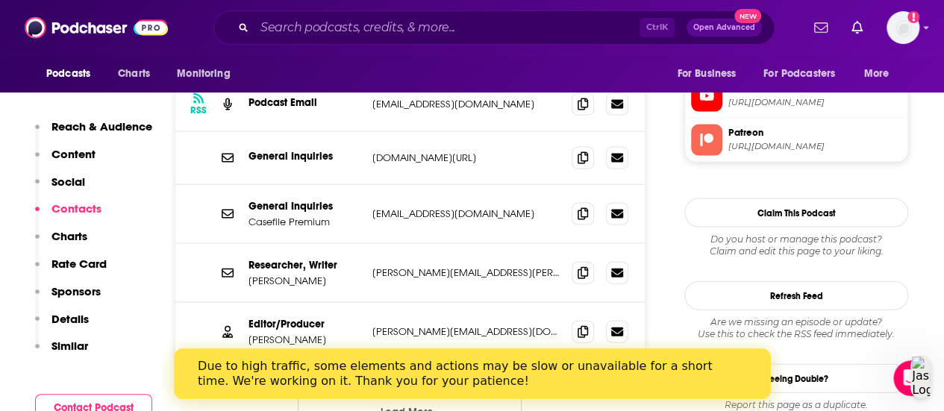
scroll to position [1545, 0]
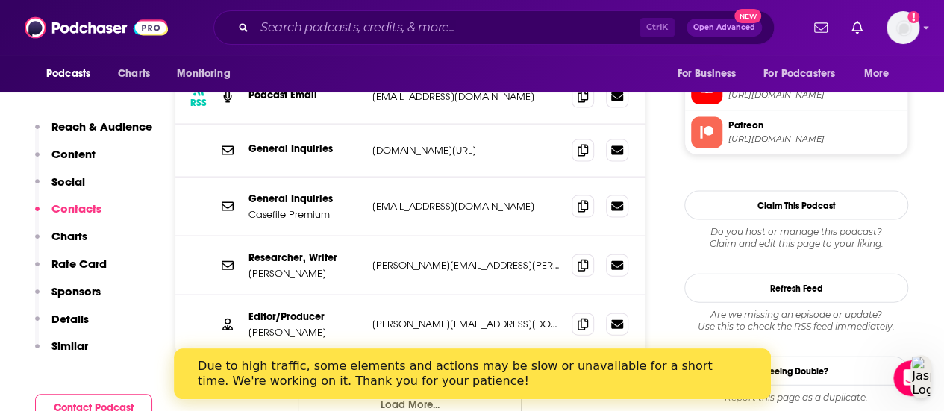
click at [461, 384] on button "Load More..." at bounding box center [410, 404] width 224 height 40
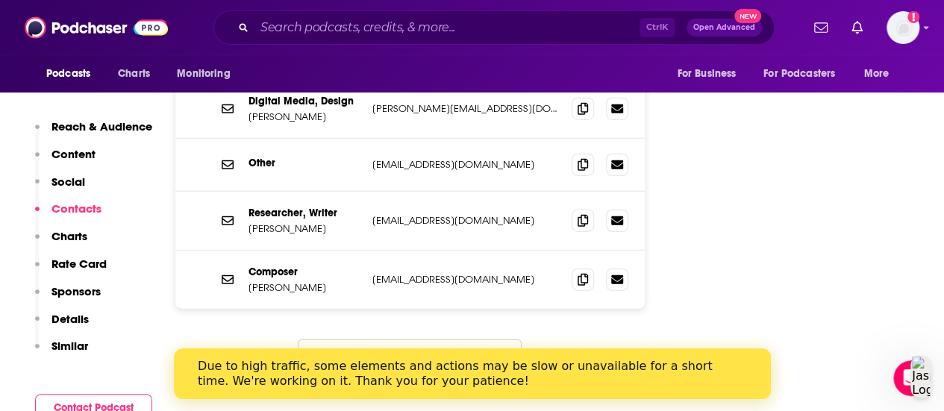
scroll to position [1895, 0]
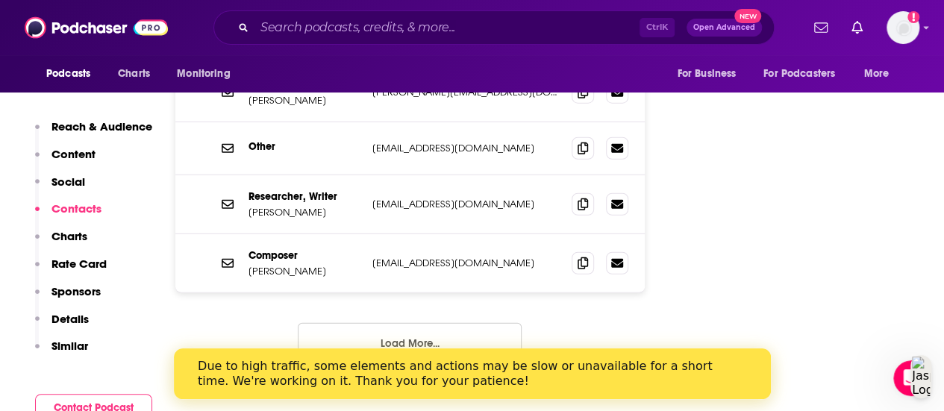
click at [450, 323] on button "Load More..." at bounding box center [410, 343] width 224 height 40
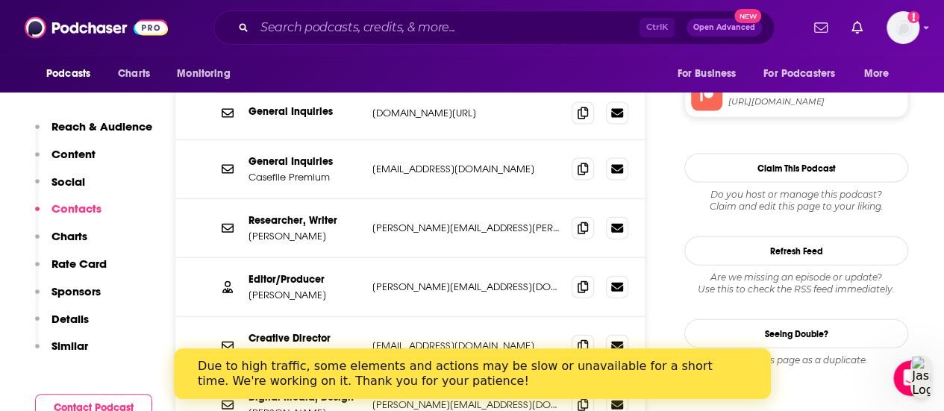
scroll to position [1577, 0]
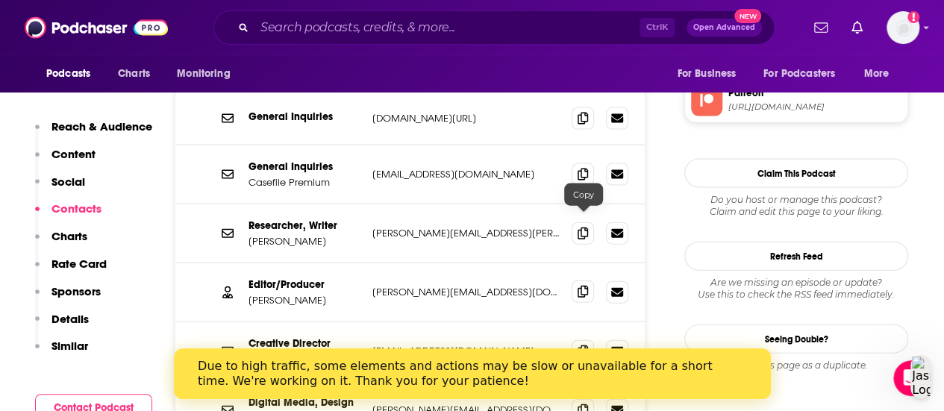
click at [586, 286] on icon at bounding box center [583, 292] width 10 height 12
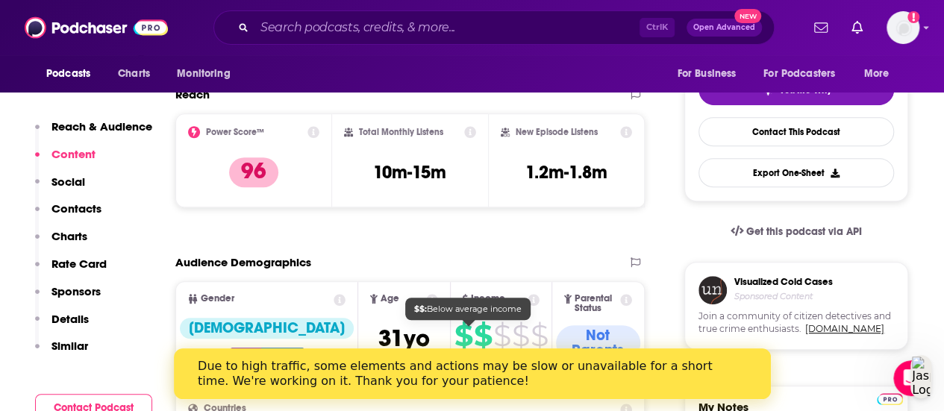
scroll to position [0, 0]
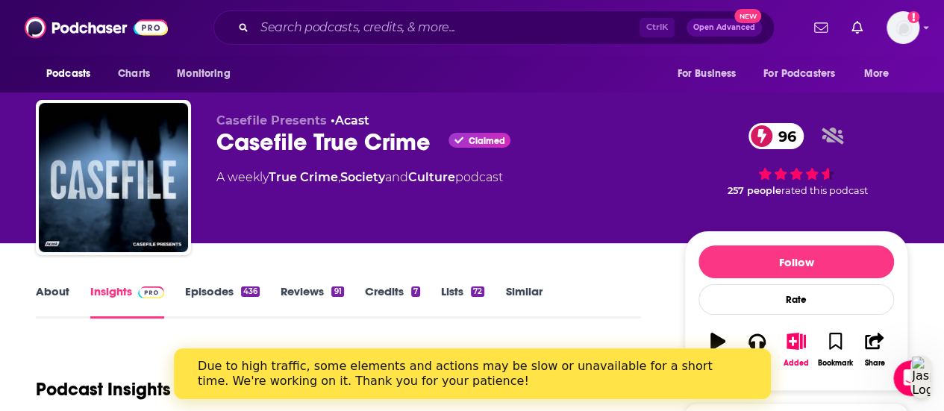
click at [54, 292] on link "About" at bounding box center [53, 301] width 34 height 34
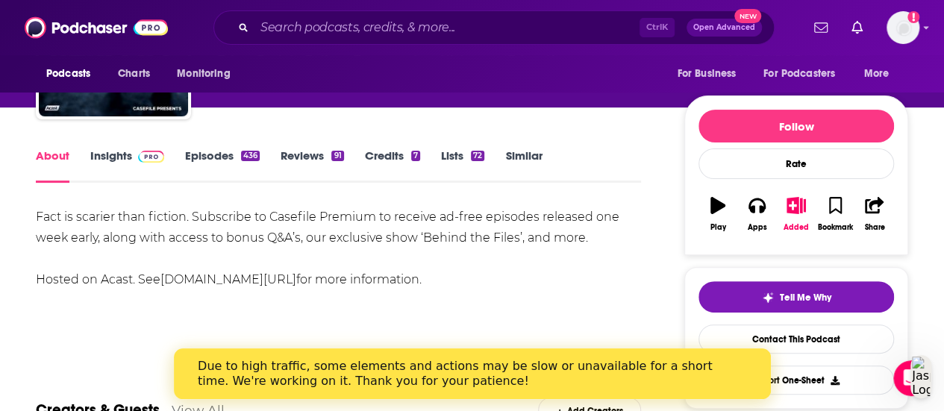
scroll to position [137, 0]
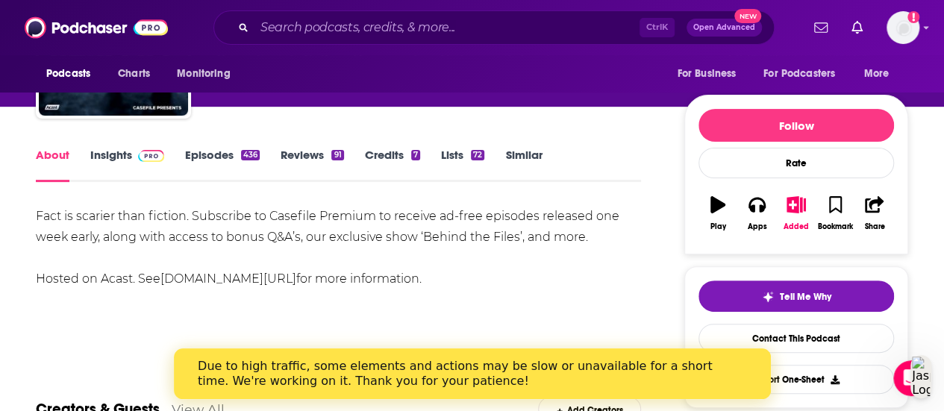
click at [143, 152] on img at bounding box center [151, 156] width 26 height 12
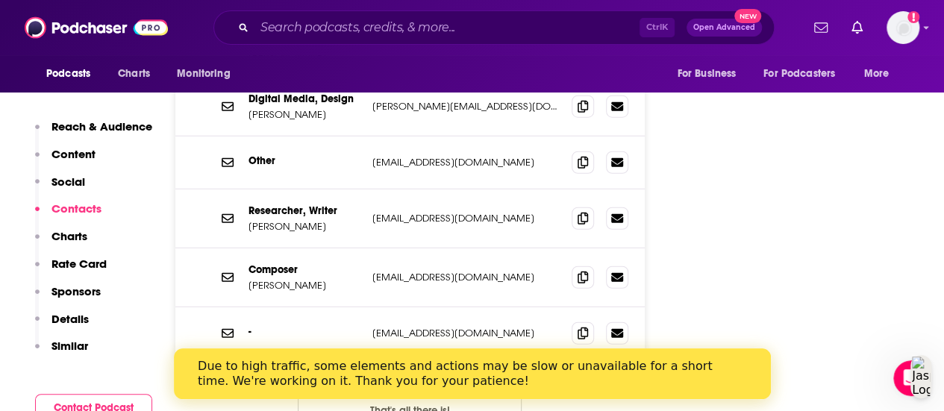
scroll to position [1891, 0]
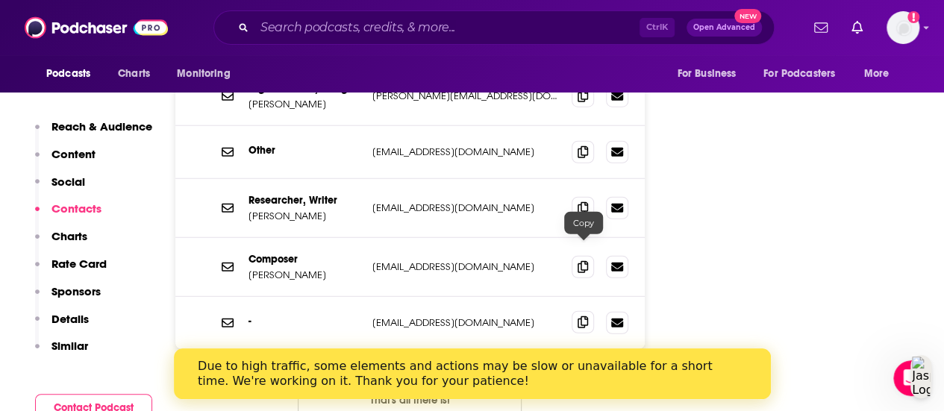
click at [579, 317] on icon at bounding box center [583, 323] width 10 height 12
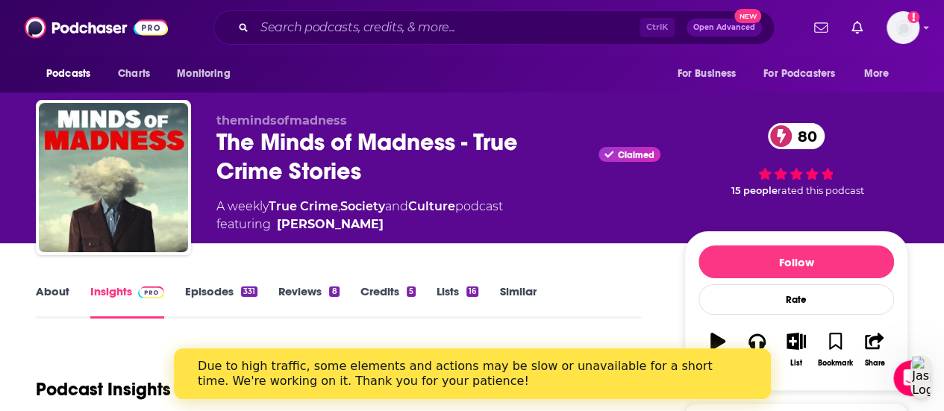
click at [50, 295] on link "About" at bounding box center [53, 301] width 34 height 34
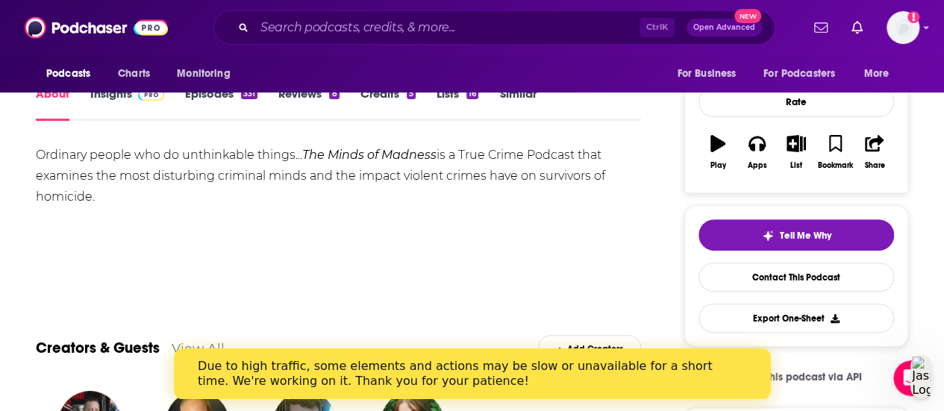
scroll to position [156, 0]
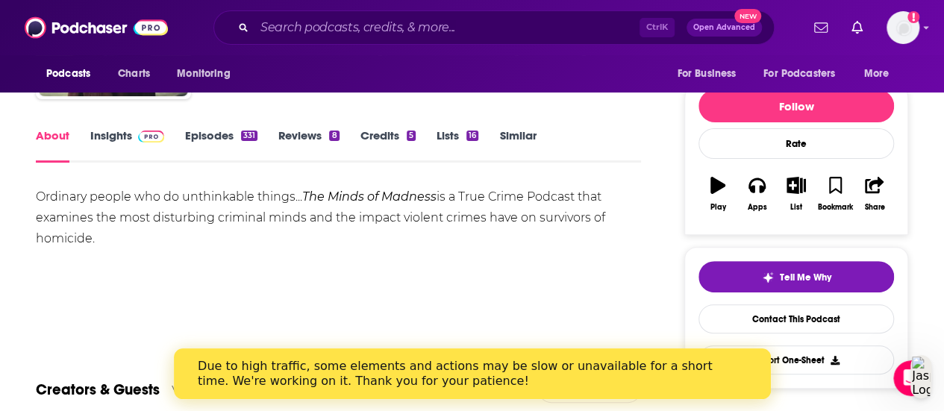
click at [102, 140] on link "Insights" at bounding box center [127, 145] width 74 height 34
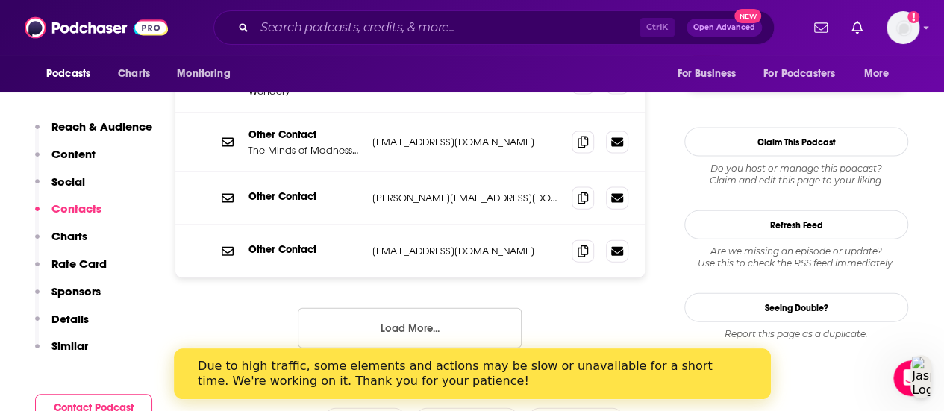
scroll to position [1565, 0]
click at [415, 307] on button "Load More..." at bounding box center [410, 327] width 224 height 40
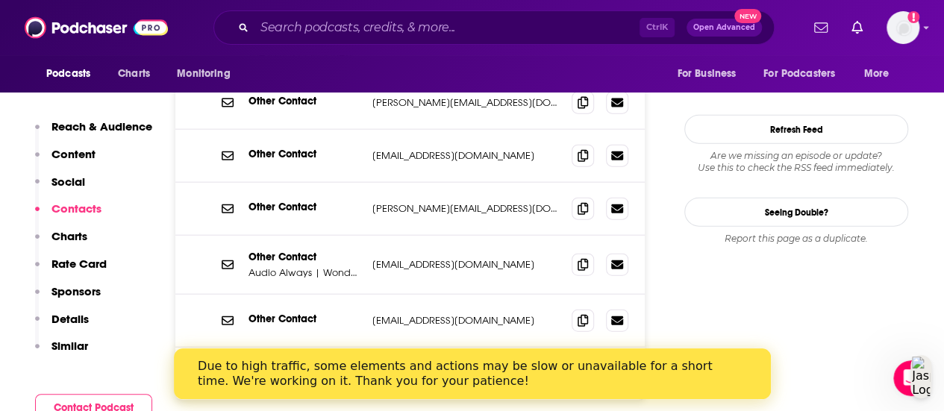
scroll to position [1787, 0]
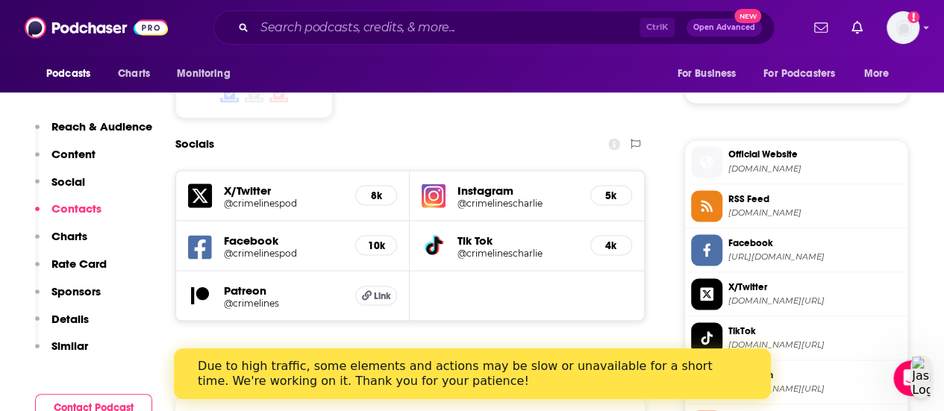
scroll to position [1353, 0]
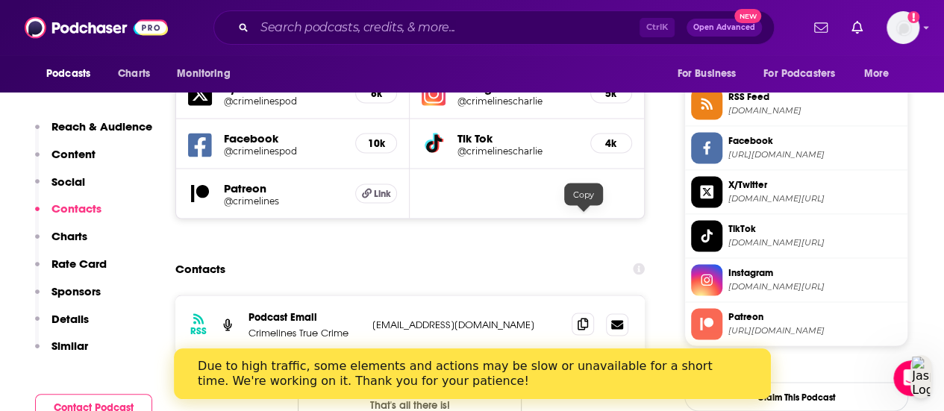
click at [578, 318] on icon at bounding box center [583, 324] width 10 height 12
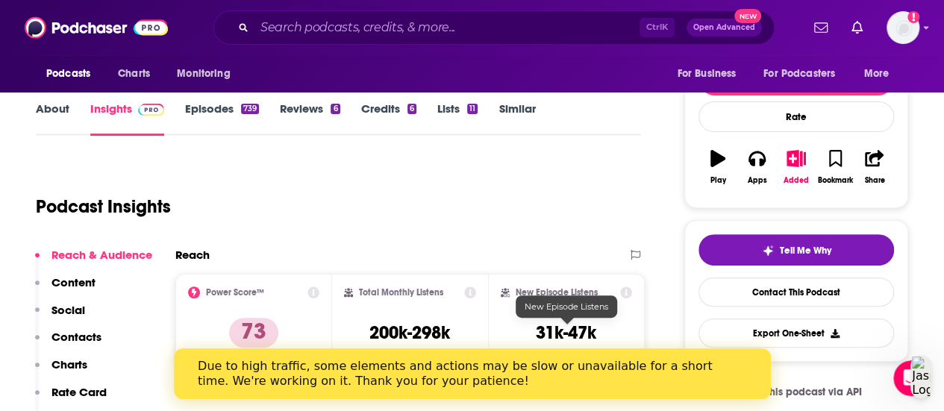
scroll to position [0, 0]
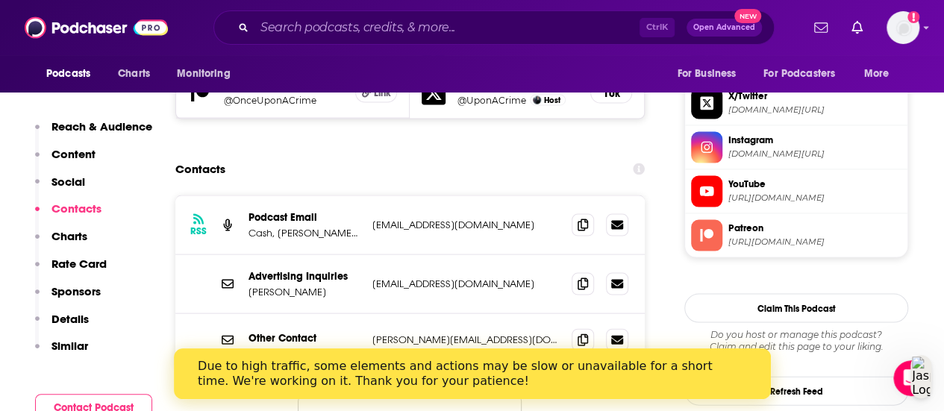
scroll to position [1442, 0]
click at [590, 328] on span at bounding box center [583, 339] width 22 height 22
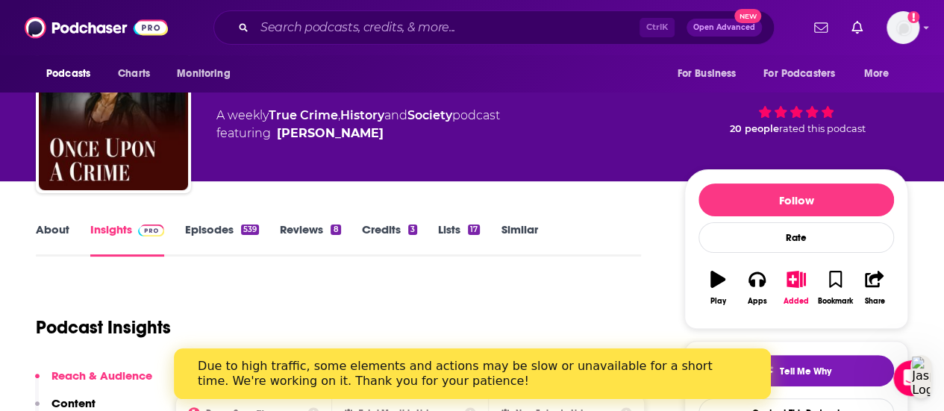
scroll to position [0, 0]
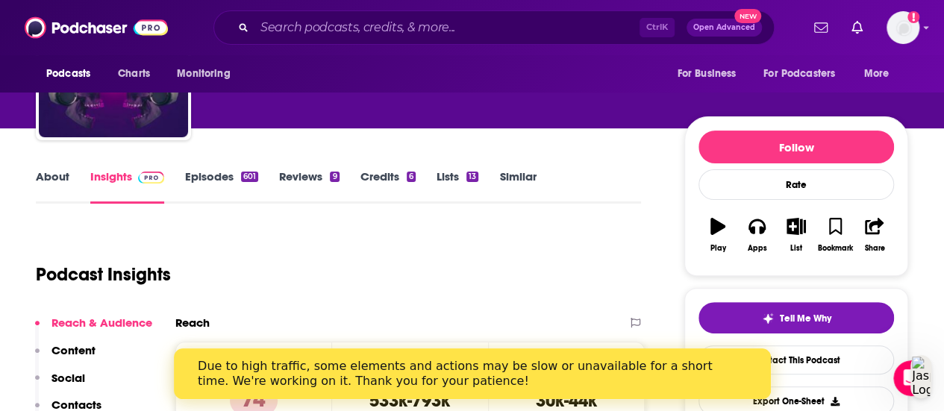
scroll to position [74, 0]
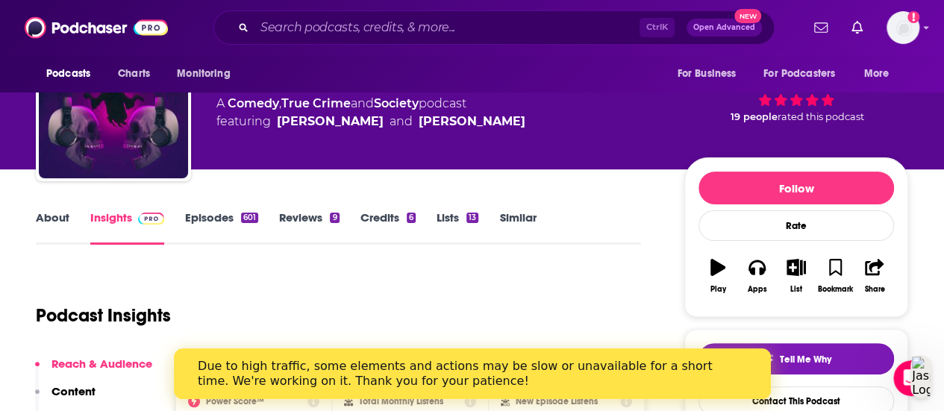
click at [48, 224] on link "About" at bounding box center [53, 228] width 34 height 34
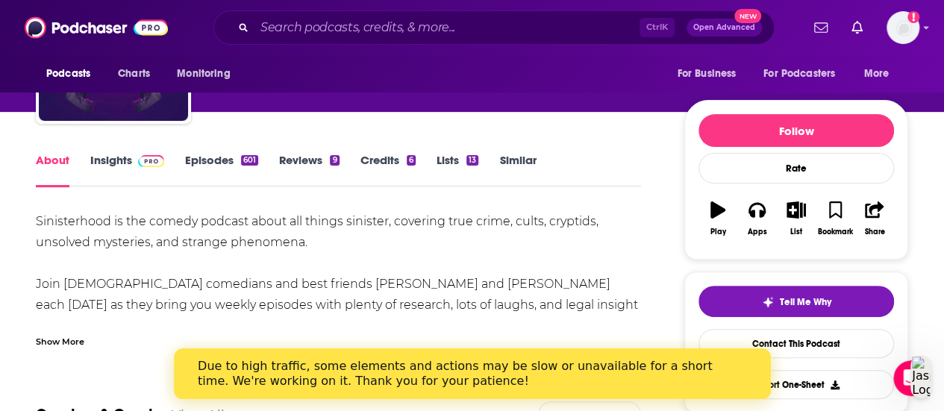
scroll to position [132, 0]
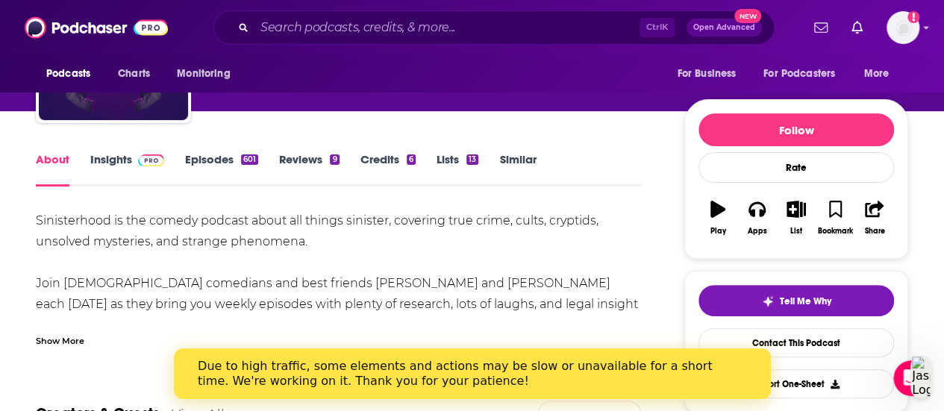
click at [122, 157] on link "Insights" at bounding box center [127, 169] width 74 height 34
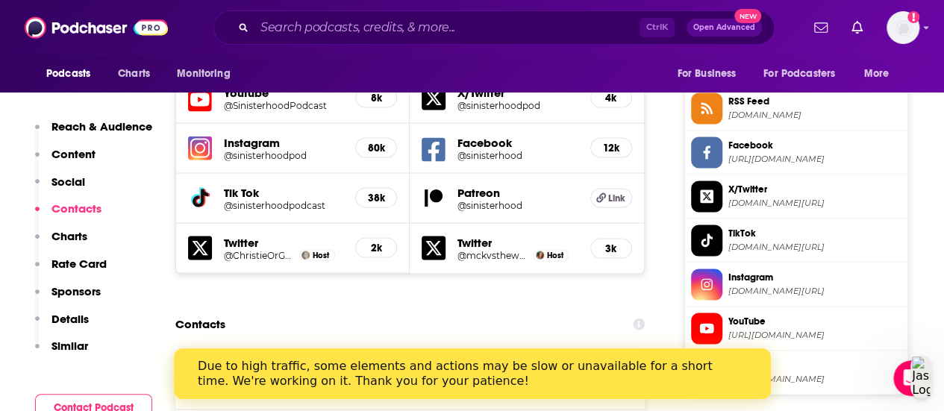
scroll to position [1373, 0]
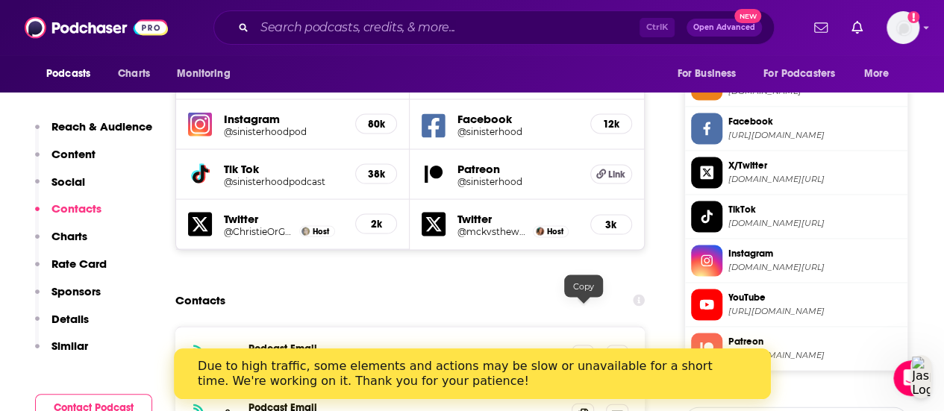
click at [589, 403] on span at bounding box center [583, 414] width 22 height 22
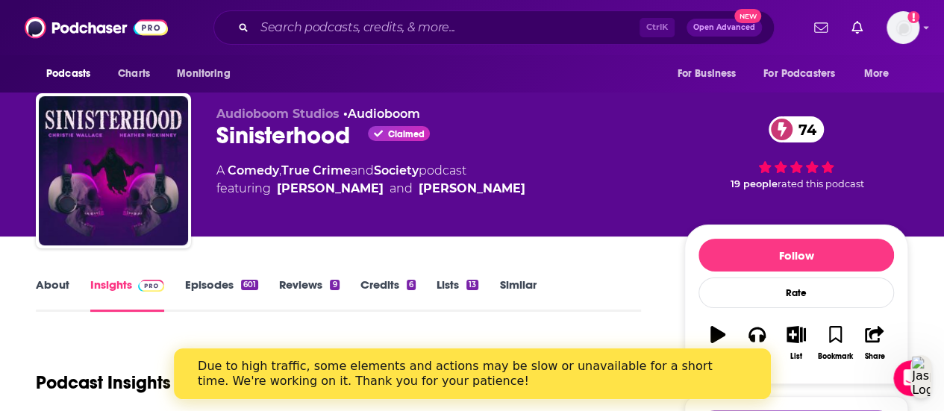
scroll to position [0, 0]
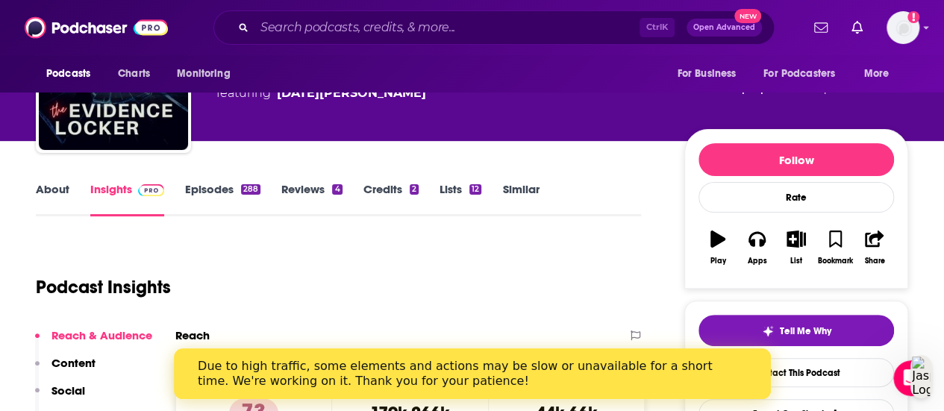
scroll to position [102, 0]
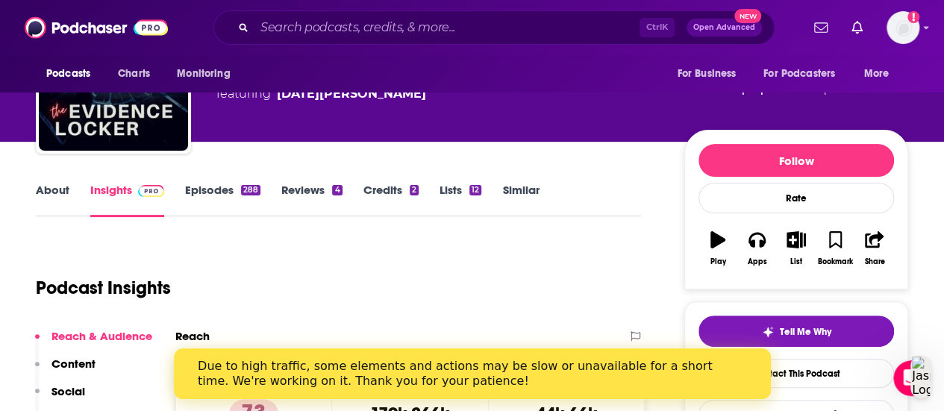
click at [46, 185] on link "About" at bounding box center [53, 200] width 34 height 34
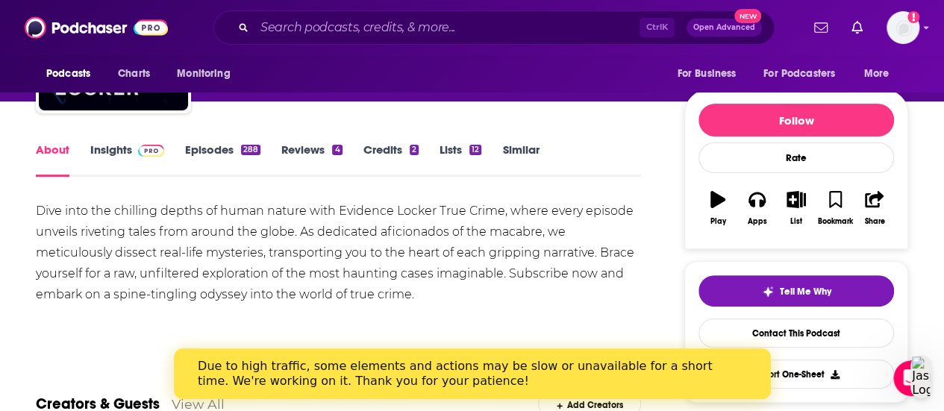
scroll to position [143, 0]
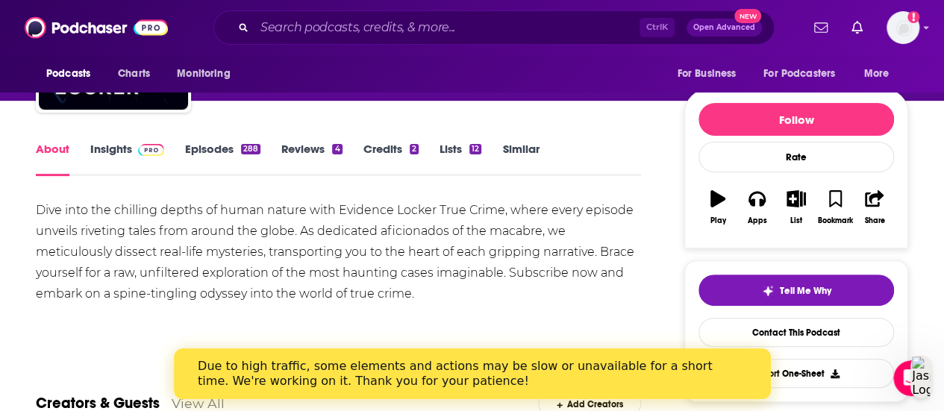
click at [143, 144] on img at bounding box center [151, 150] width 26 height 12
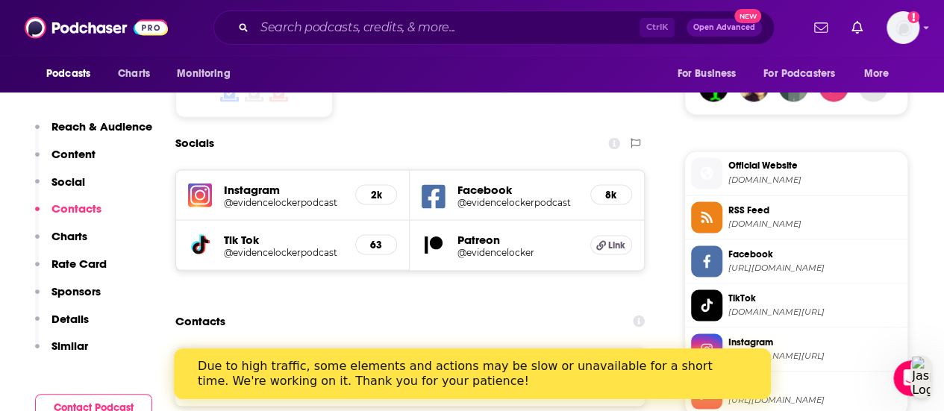
scroll to position [1278, 0]
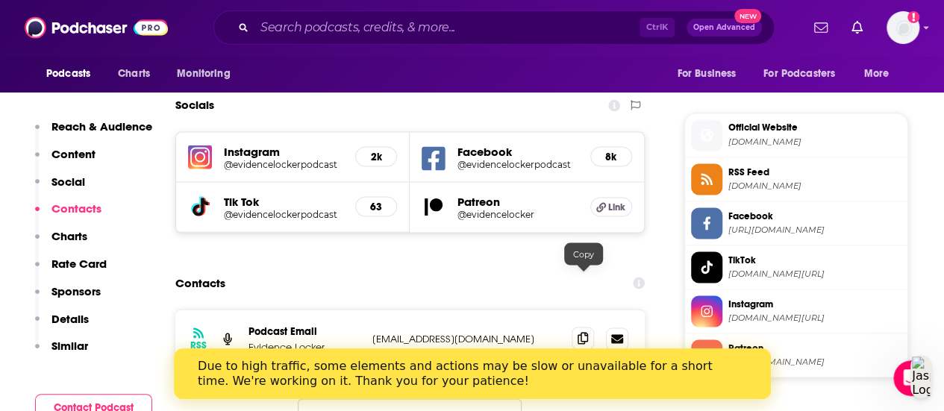
click at [576, 327] on span at bounding box center [583, 338] width 22 height 22
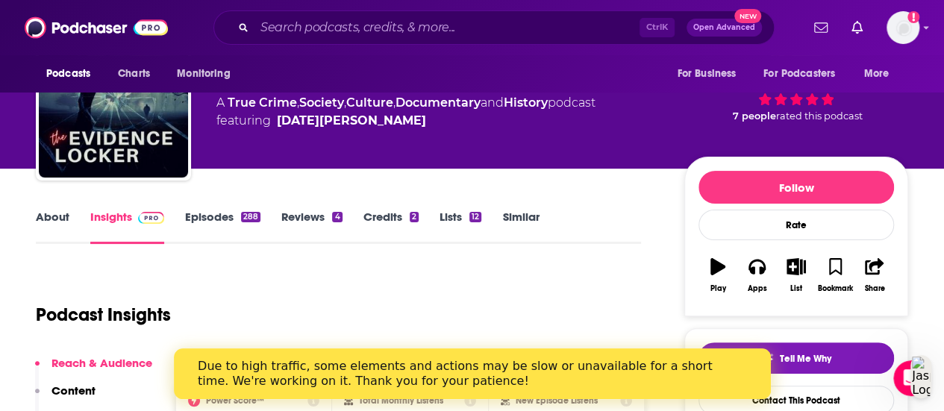
scroll to position [0, 0]
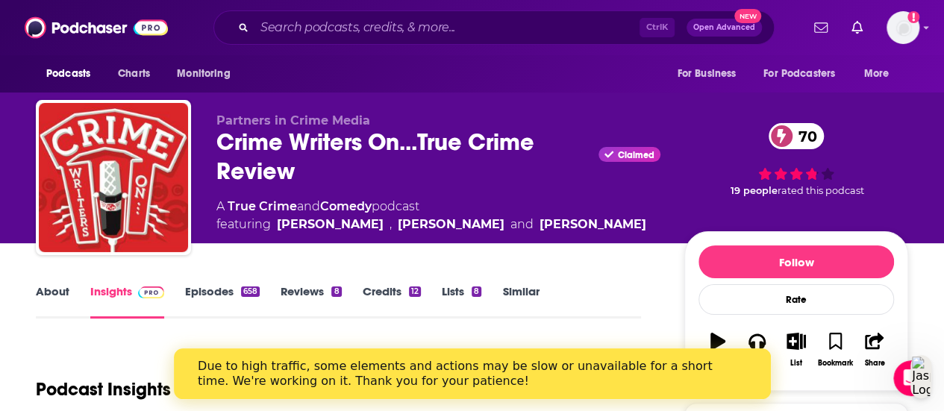
click at [55, 290] on link "About" at bounding box center [53, 301] width 34 height 34
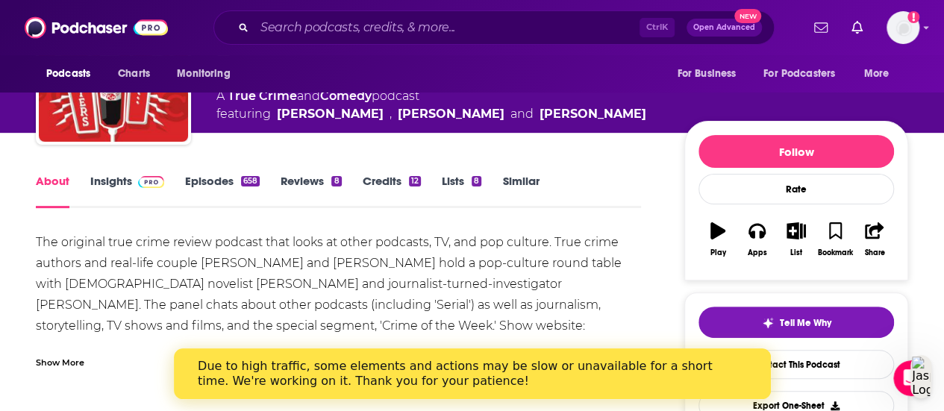
scroll to position [115, 0]
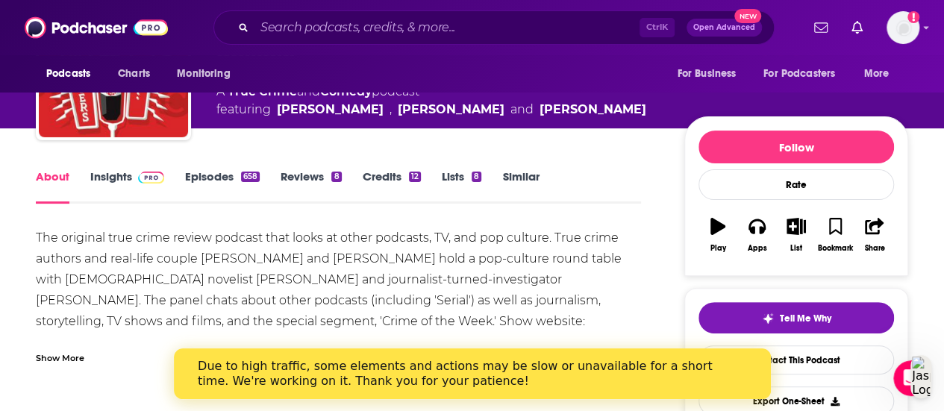
click at [130, 180] on link "Insights" at bounding box center [127, 186] width 74 height 34
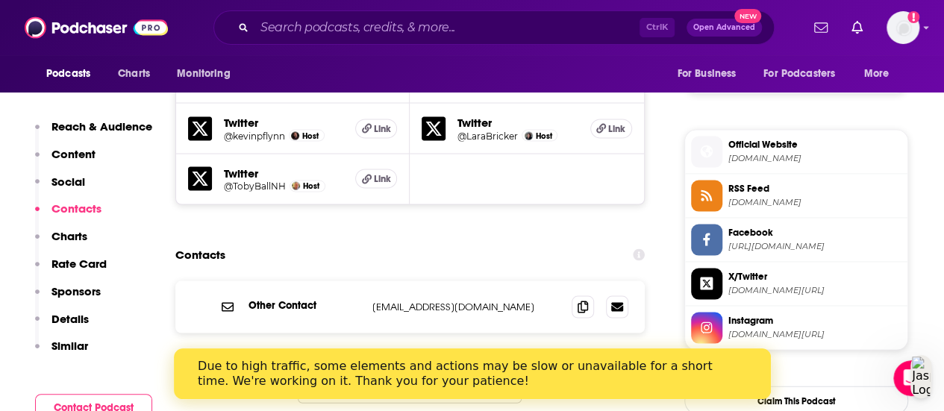
scroll to position [1431, 0]
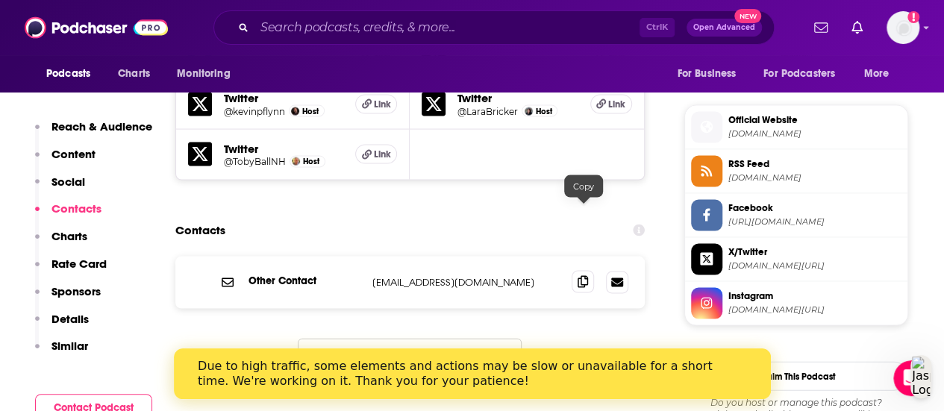
click at [586, 276] on icon at bounding box center [583, 282] width 10 height 12
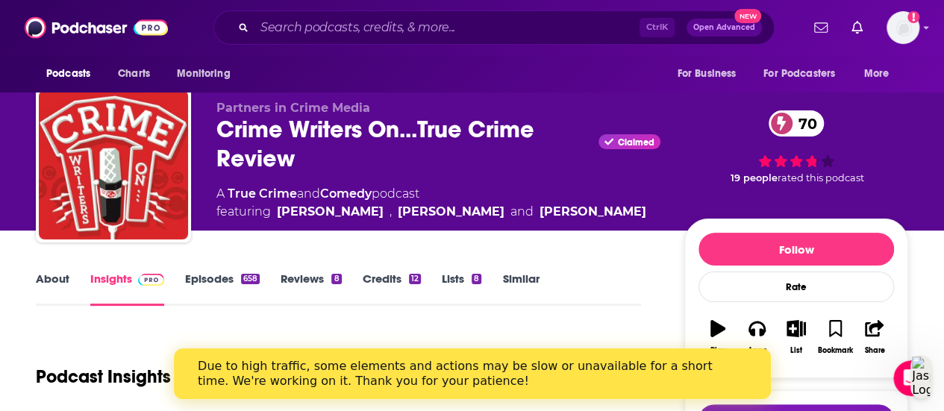
scroll to position [0, 0]
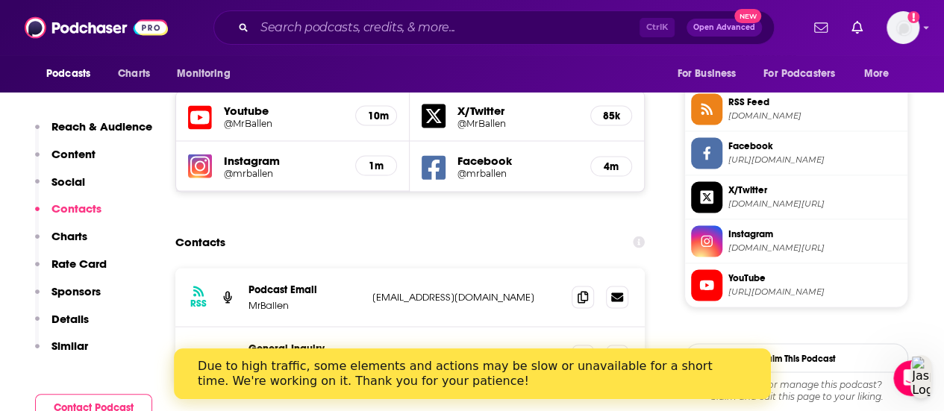
scroll to position [1349, 0]
click at [584, 290] on icon at bounding box center [583, 296] width 10 height 12
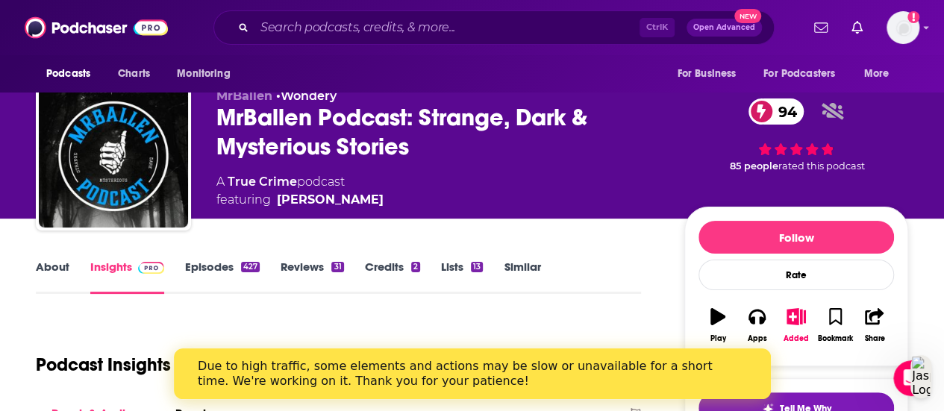
scroll to position [0, 0]
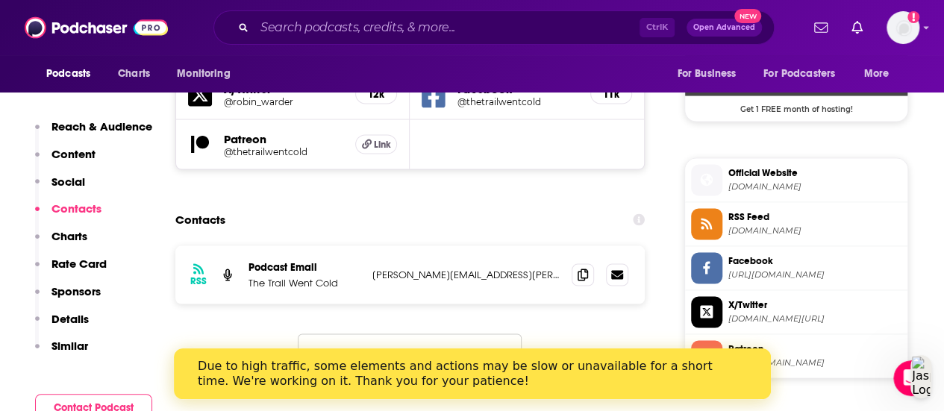
scroll to position [1417, 0]
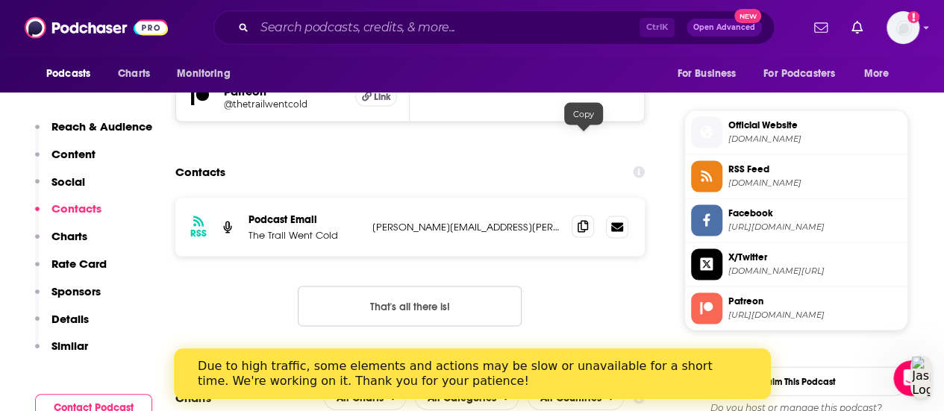
click at [590, 216] on span at bounding box center [583, 227] width 22 height 22
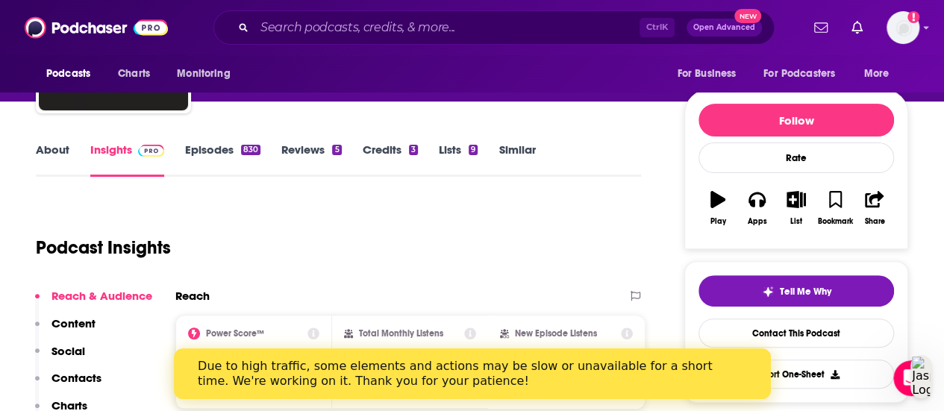
scroll to position [0, 0]
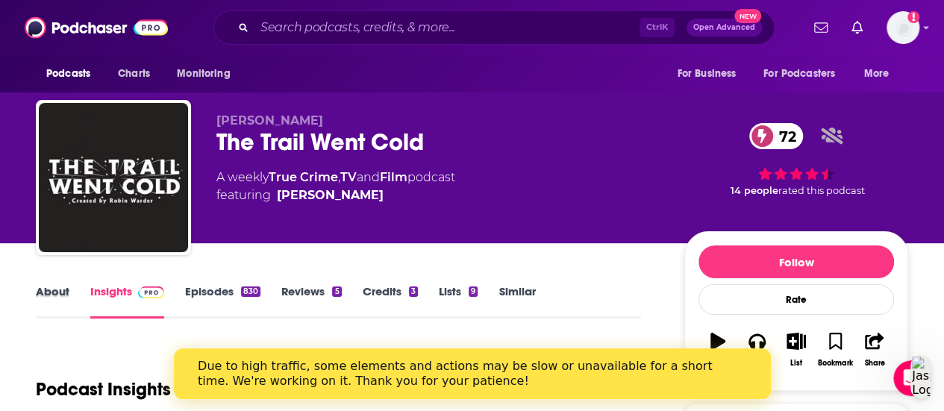
click at [69, 293] on div "About" at bounding box center [63, 301] width 54 height 34
click at [54, 294] on link "About" at bounding box center [53, 301] width 34 height 34
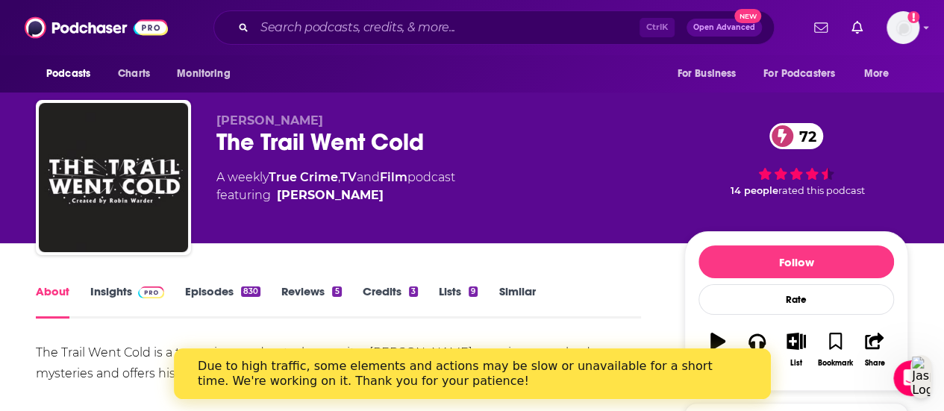
click at [119, 289] on link "Insights" at bounding box center [127, 301] width 74 height 34
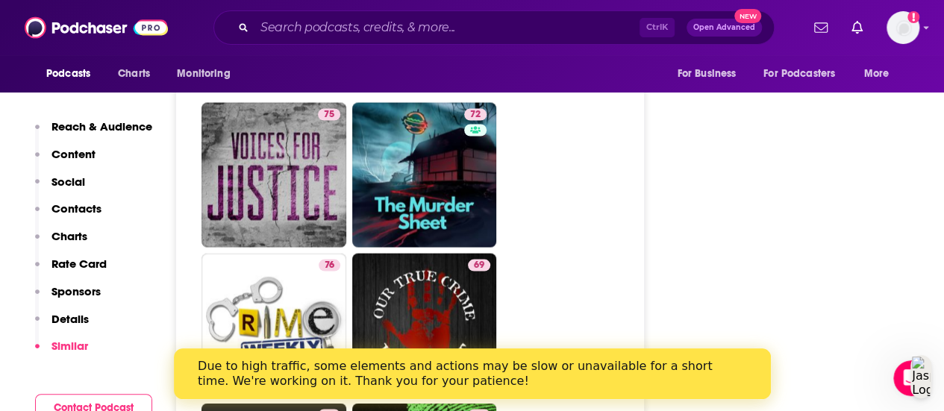
scroll to position [4183, 0]
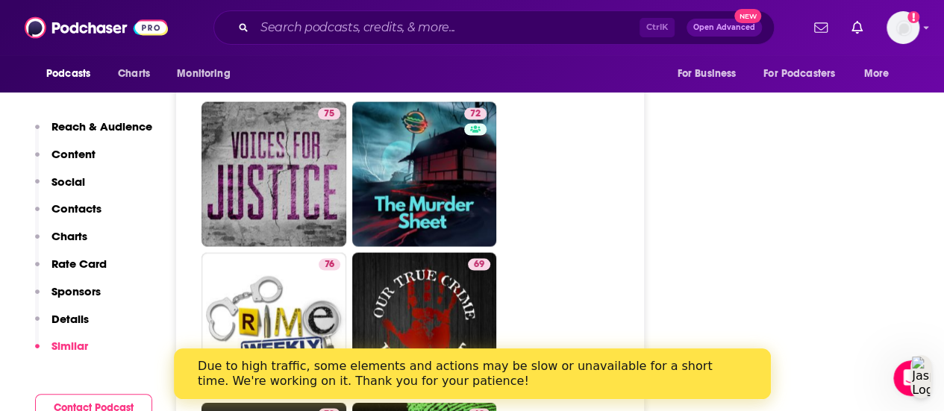
drag, startPoint x: 282, startPoint y: 250, endPoint x: 570, endPoint y: 225, distance: 288.5
click at [570, 225] on ul "82 81 75 76 82 66 84 80 73 73 74 75 72 76 Crime Weekly 69 73 69 74 70 70 76 86 …" at bounding box center [419, 99] width 434 height 1800
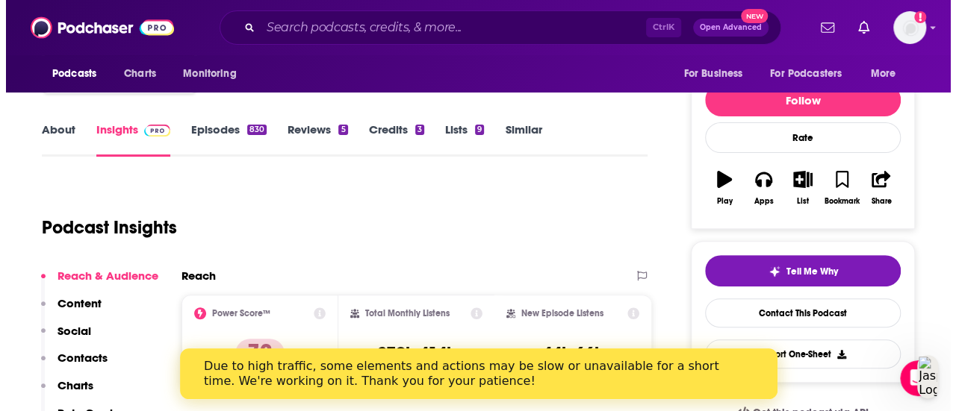
scroll to position [0, 0]
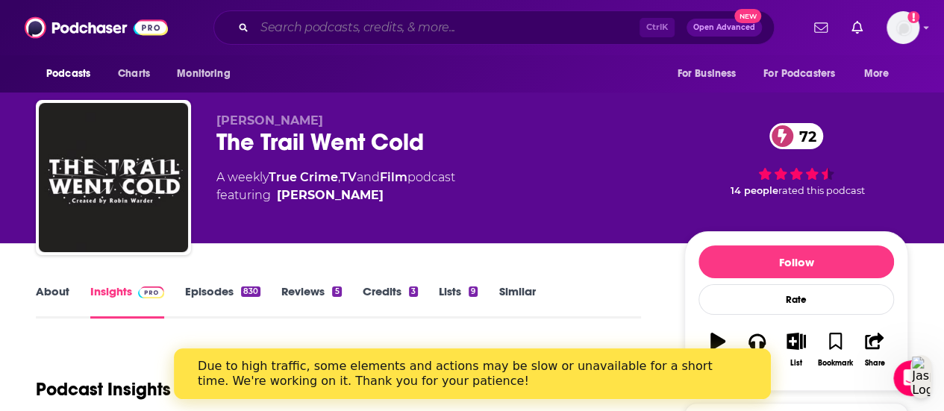
click at [479, 29] on input "Search podcasts, credits, & more..." at bounding box center [447, 28] width 385 height 24
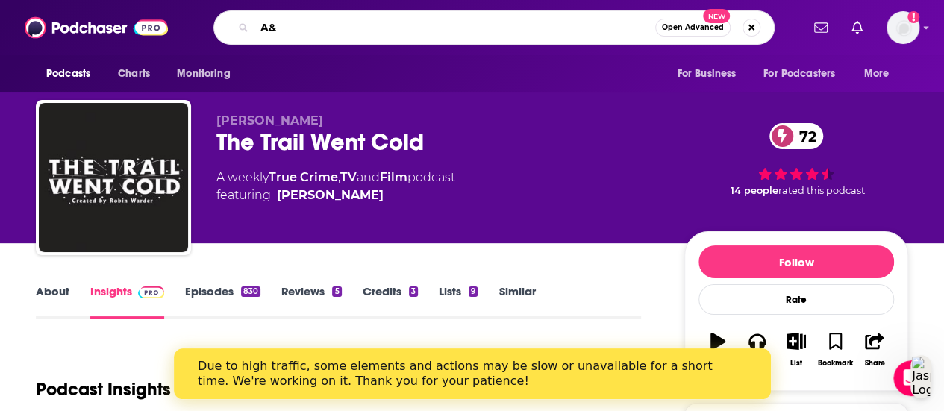
type input "A&E"
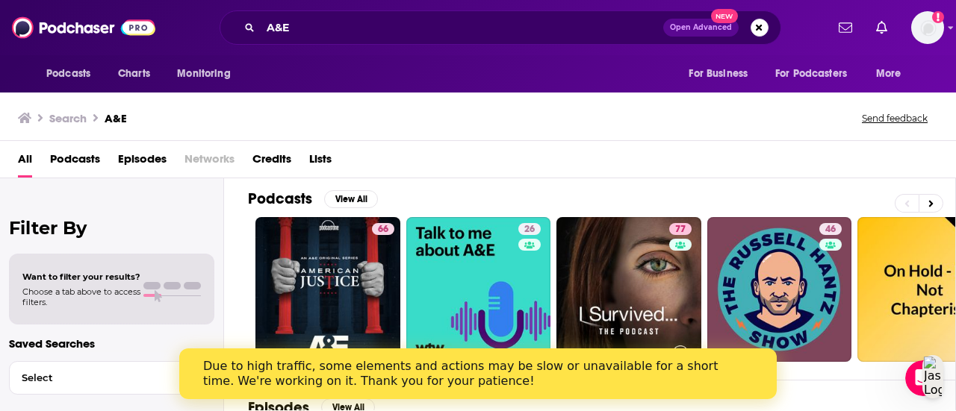
scroll to position [6, 0]
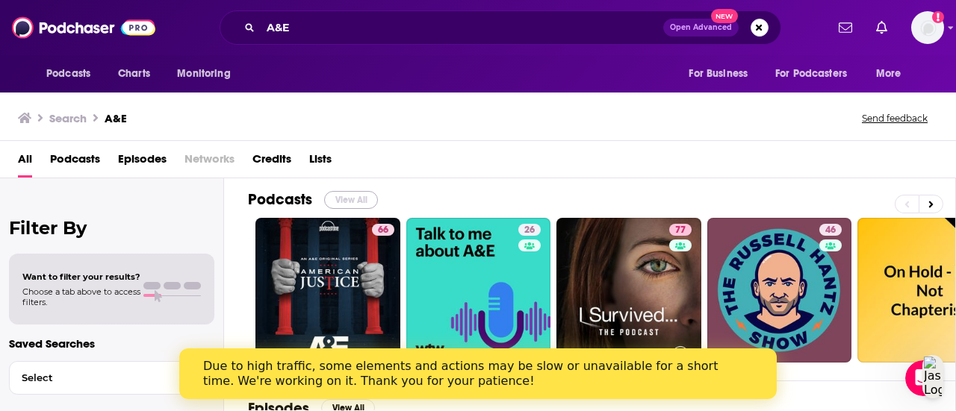
click at [340, 195] on button "View All" at bounding box center [351, 200] width 54 height 18
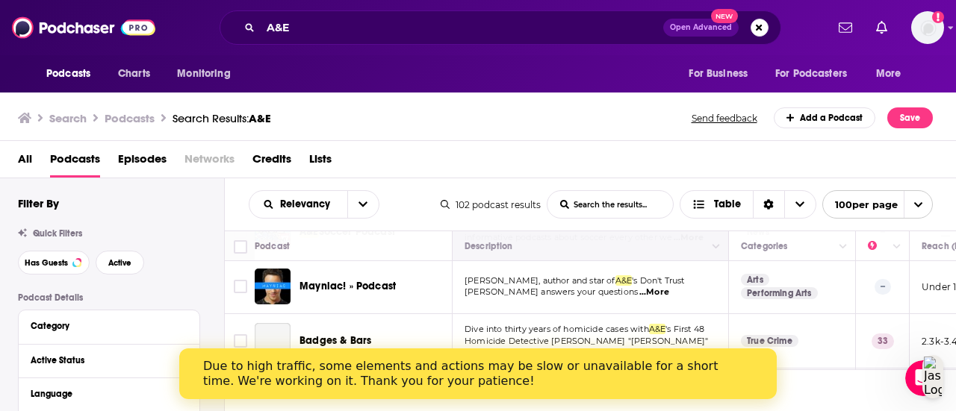
scroll to position [617, 0]
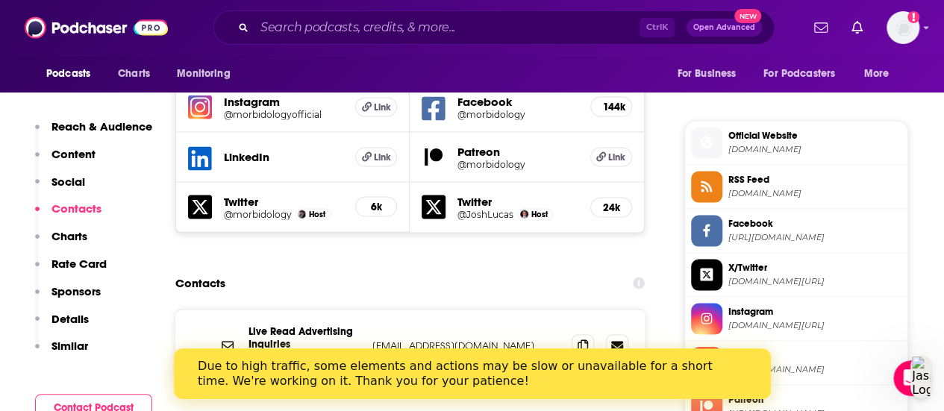
scroll to position [1455, 0]
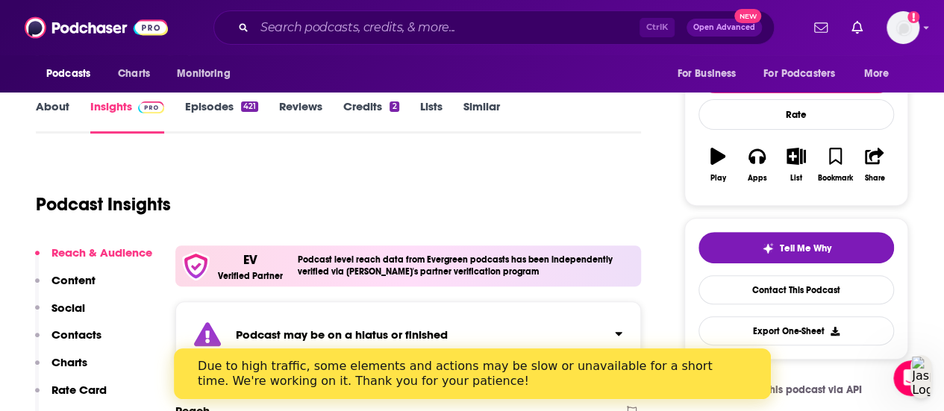
scroll to position [184, 0]
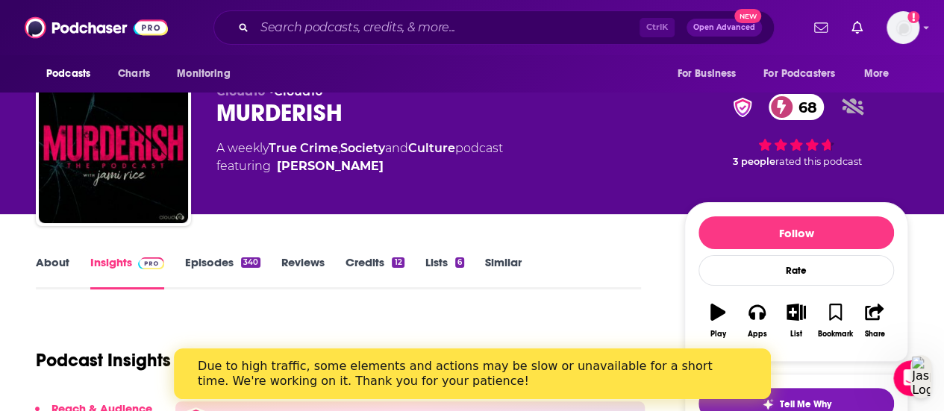
scroll to position [28, 0]
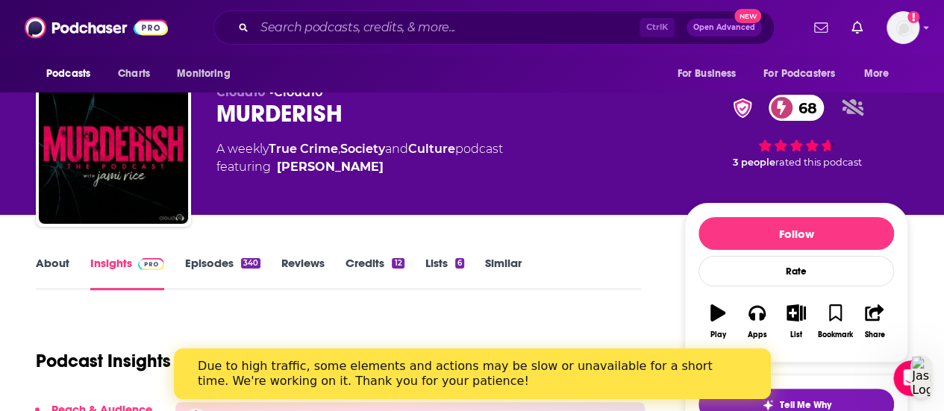
click at [47, 255] on div "About Insights Episodes 340 Reviews Credits 12 Lists 6 Similar" at bounding box center [338, 272] width 605 height 37
click at [46, 262] on link "About" at bounding box center [53, 273] width 34 height 34
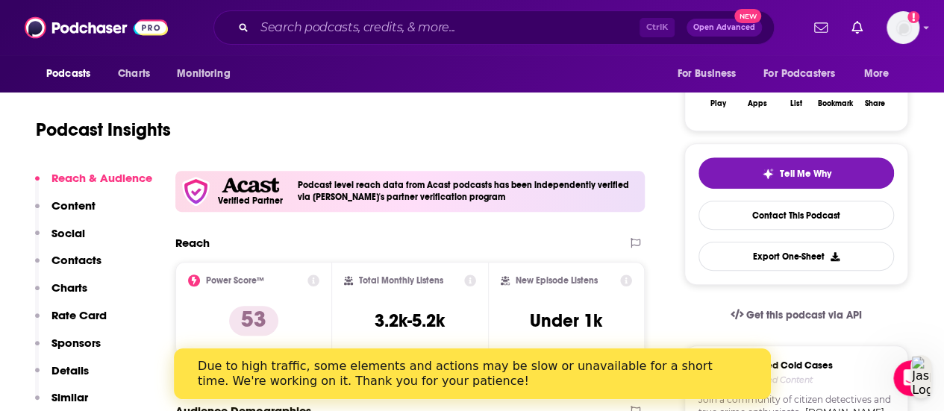
scroll to position [46, 0]
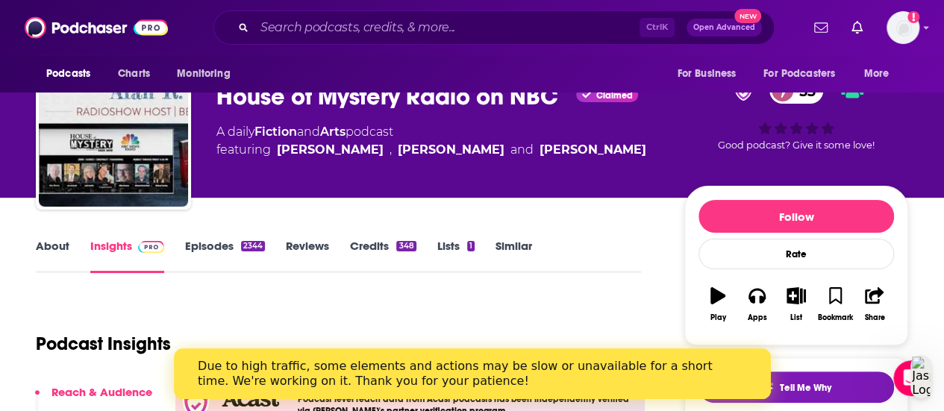
click at [44, 241] on link "About" at bounding box center [53, 256] width 34 height 34
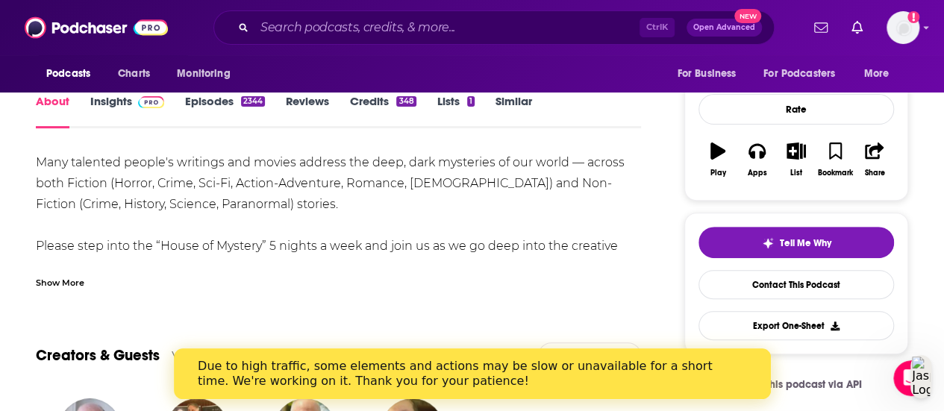
scroll to position [191, 0]
click at [140, 110] on link "Insights" at bounding box center [127, 110] width 74 height 34
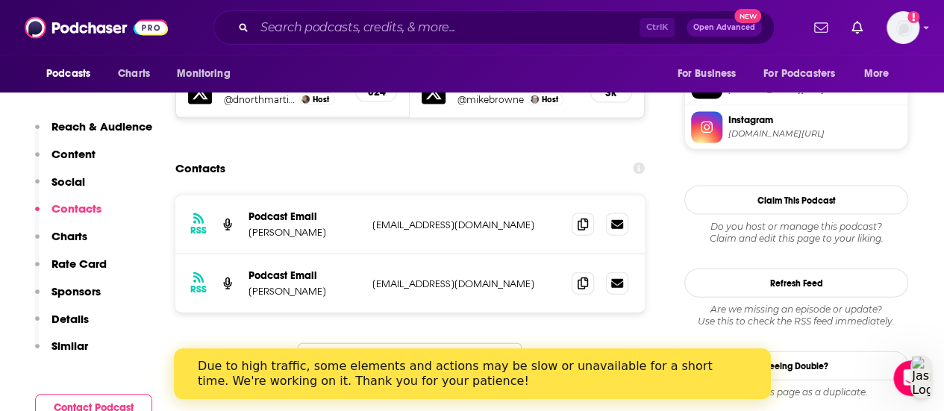
scroll to position [1555, 0]
click at [580, 217] on icon at bounding box center [583, 223] width 10 height 12
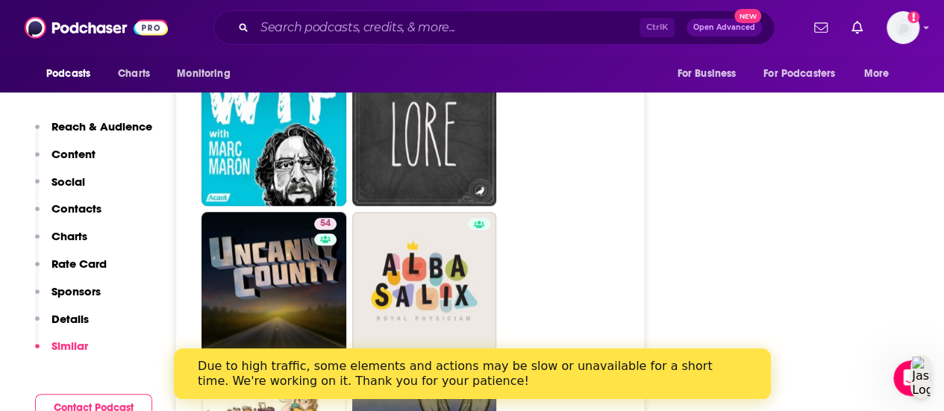
scroll to position [6122, 0]
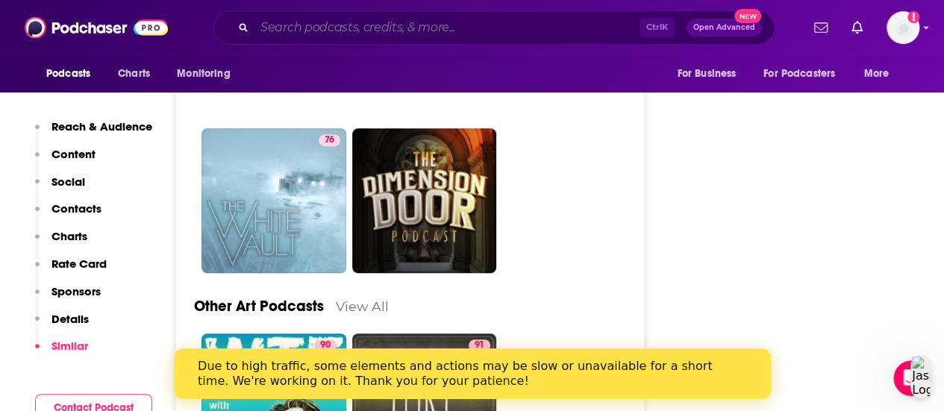
click at [403, 37] on input "Search podcasts, credits, & more..." at bounding box center [447, 28] width 385 height 24
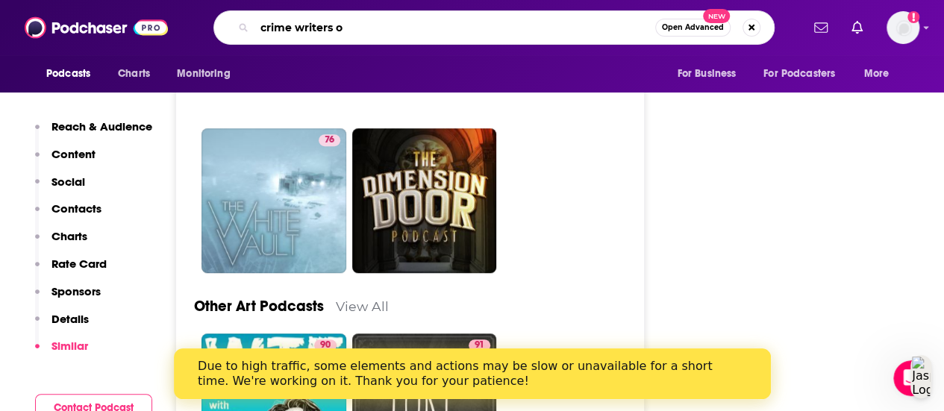
type input "crime writers on"
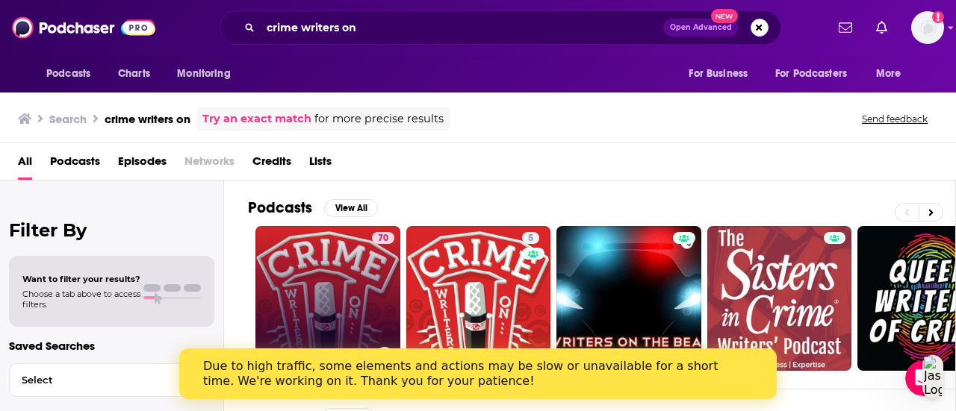
click at [330, 280] on link "70 Crime Writers On...True Crime Review" at bounding box center [327, 298] width 145 height 145
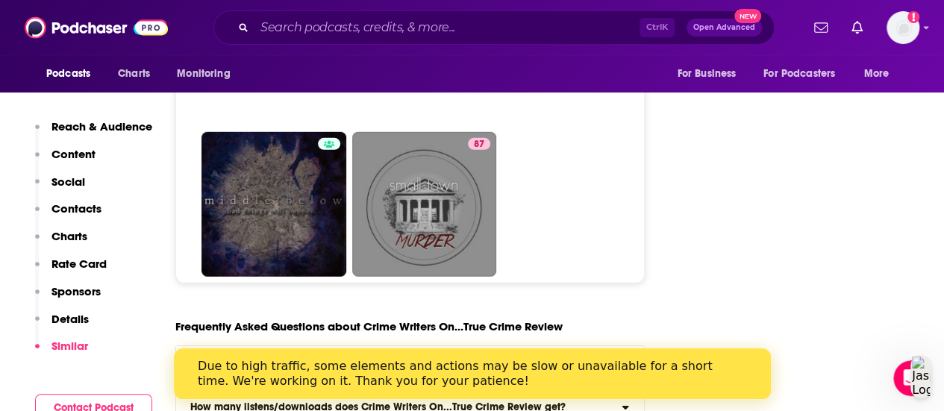
scroll to position [7817, 0]
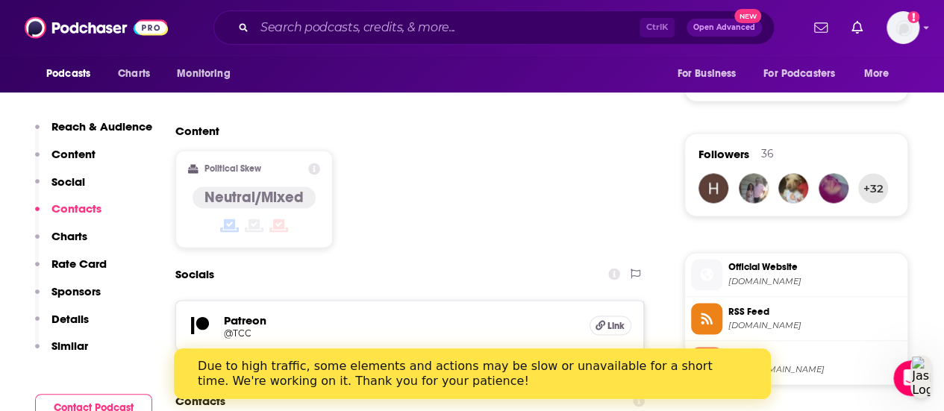
scroll to position [1298, 0]
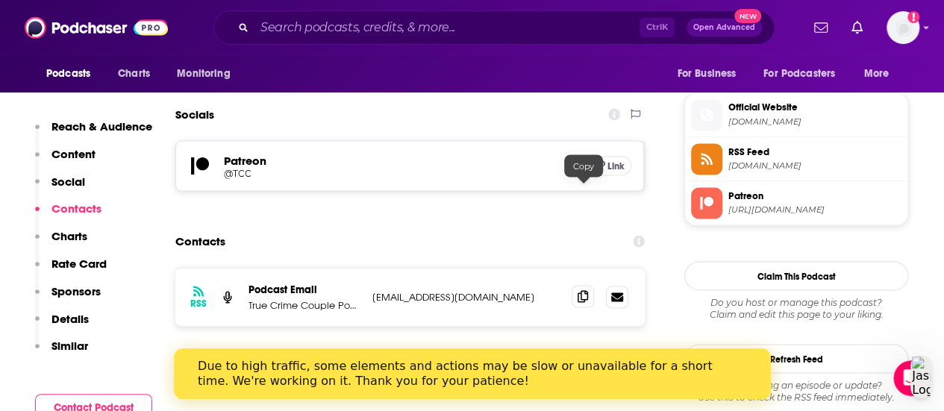
click at [585, 285] on span at bounding box center [583, 296] width 22 height 22
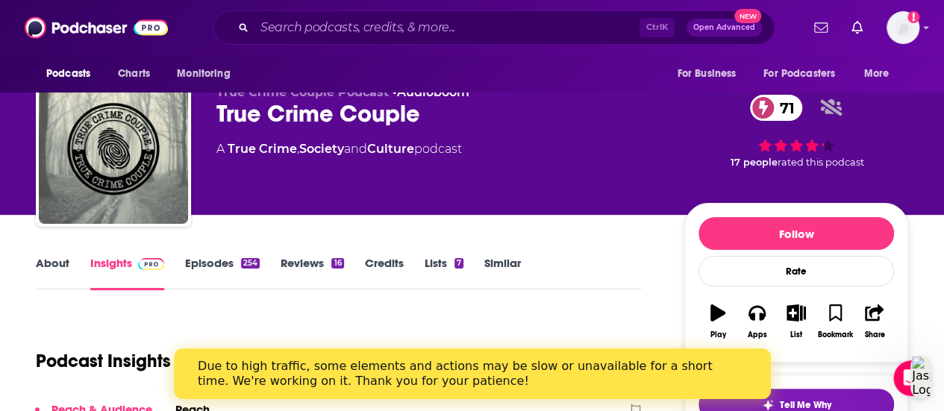
scroll to position [0, 0]
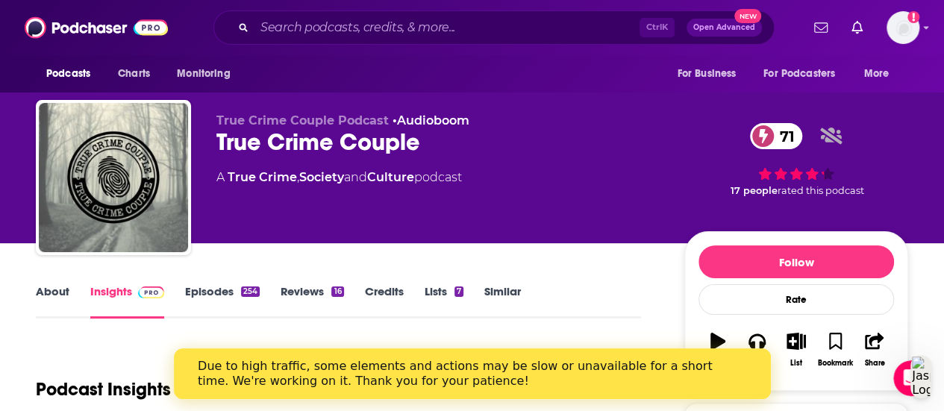
click at [48, 297] on link "About" at bounding box center [53, 301] width 34 height 34
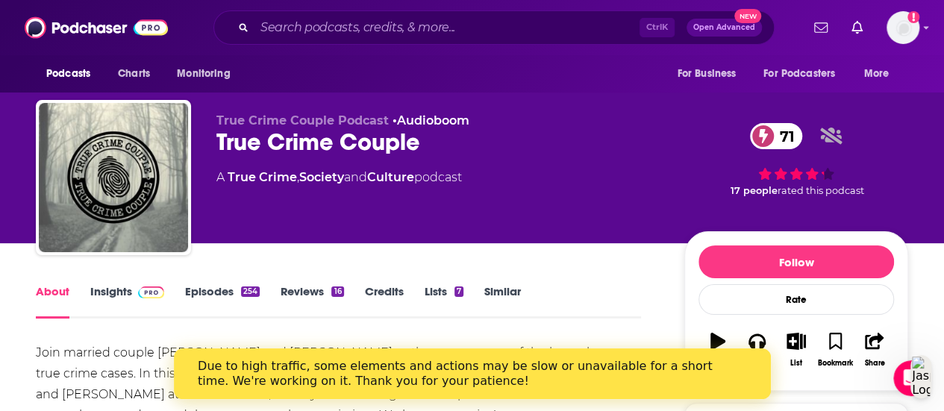
scroll to position [140, 0]
